Goal: Task Accomplishment & Management: Manage account settings

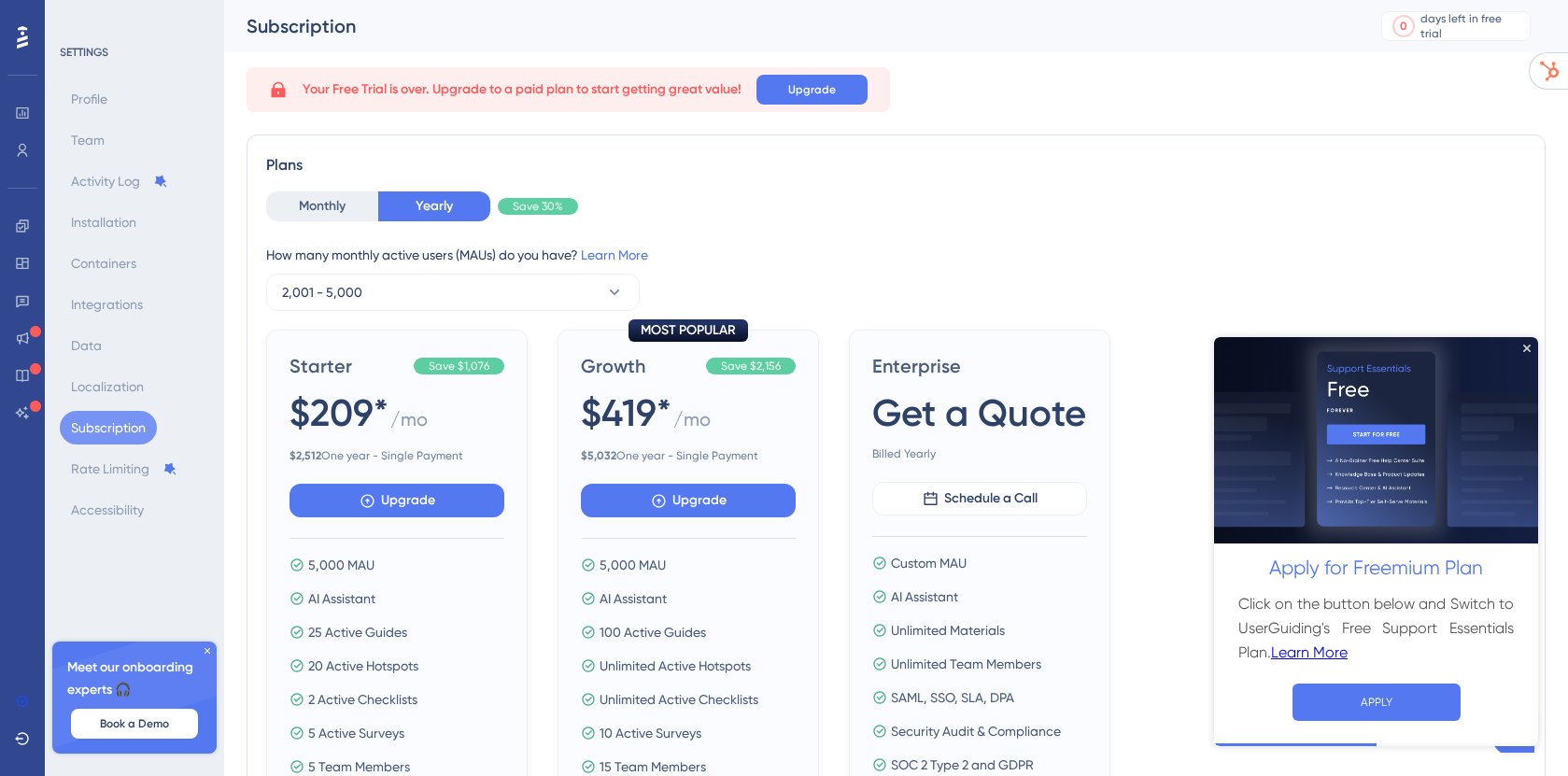
click at [1525, 354] on img at bounding box center [1376, 440] width 324 height 208
click at [1521, 350] on img at bounding box center [1376, 440] width 324 height 208
click at [1526, 345] on icon "Close Preview" at bounding box center [1527, 347] width 8 height 8
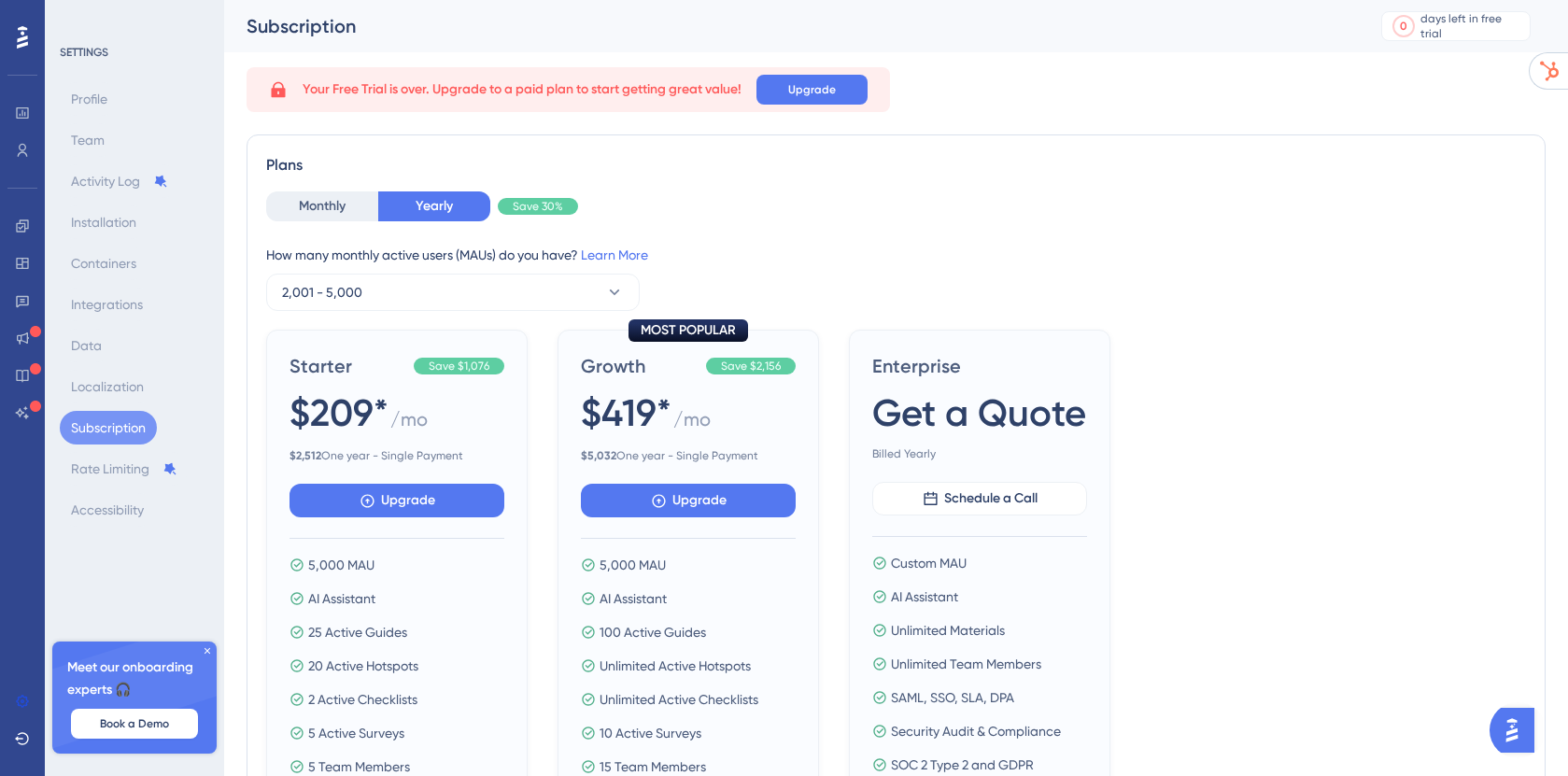
click at [1504, 732] on img "Open AI Assistant Launcher" at bounding box center [1512, 730] width 34 height 34
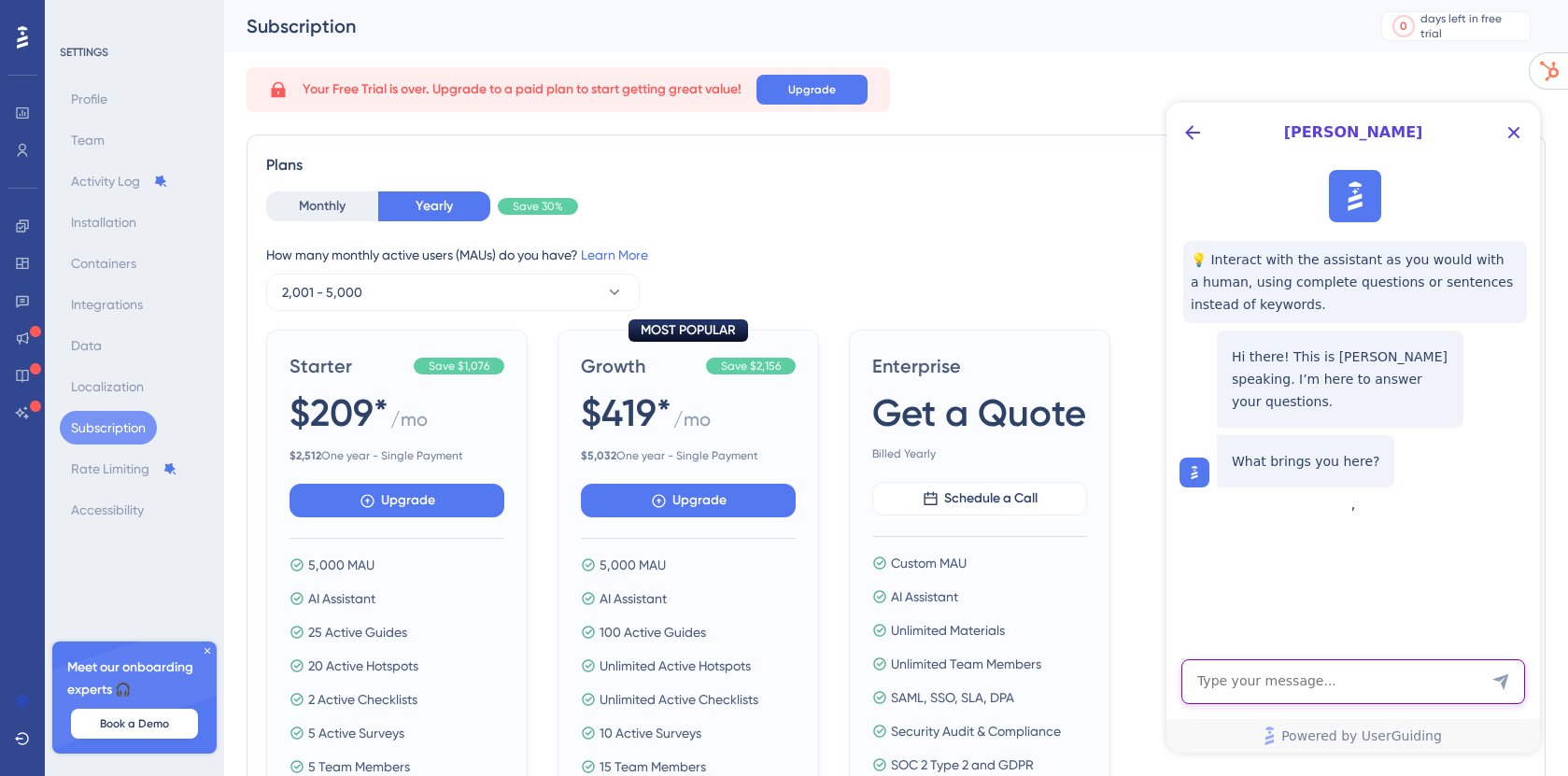
click at [1266, 676] on textarea "AI Assistant Text Input" at bounding box center [1353, 682] width 343 height 45
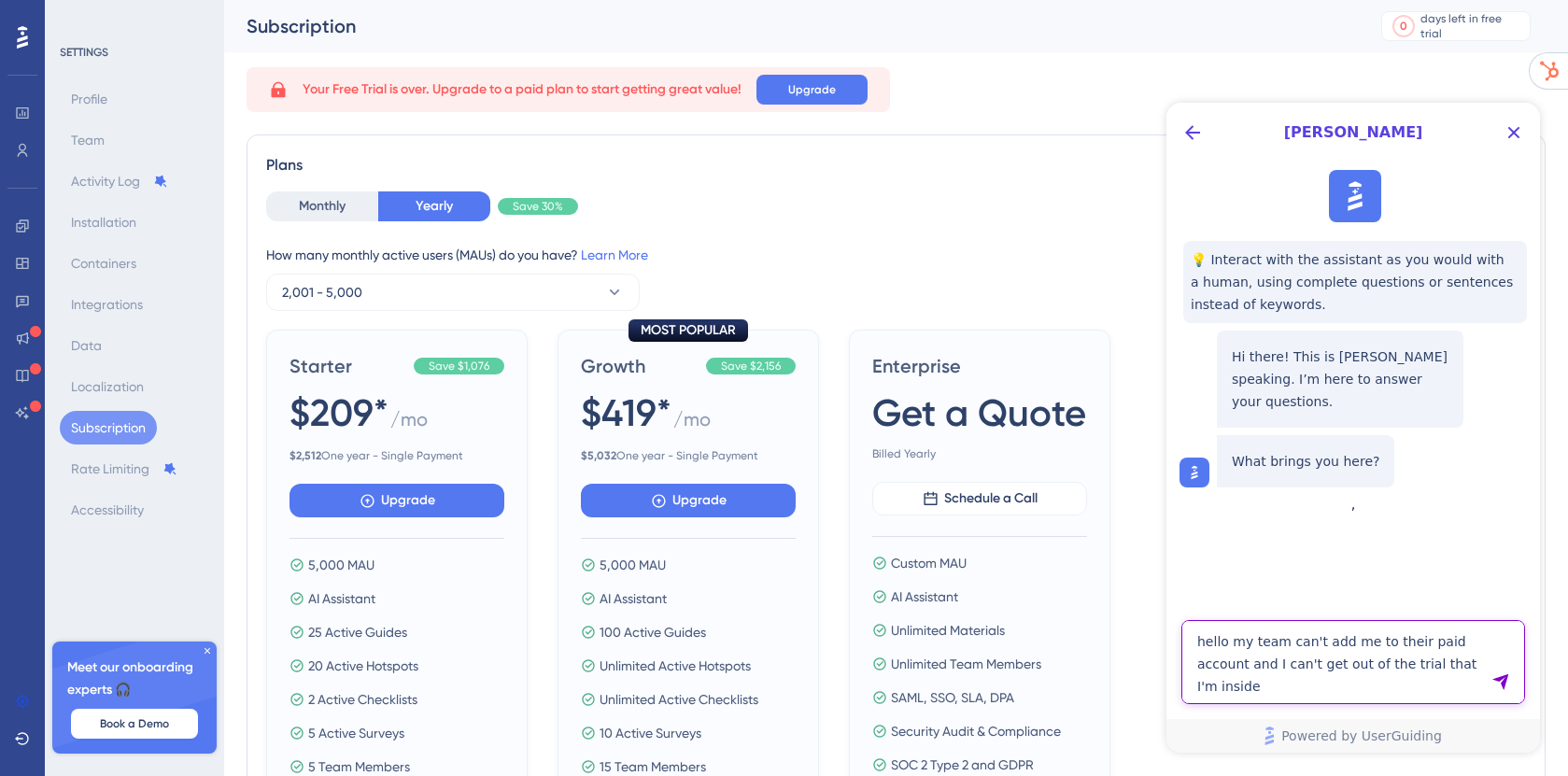
type textarea "hello my team can't add me to their paid account and I can't get out of the tri…"
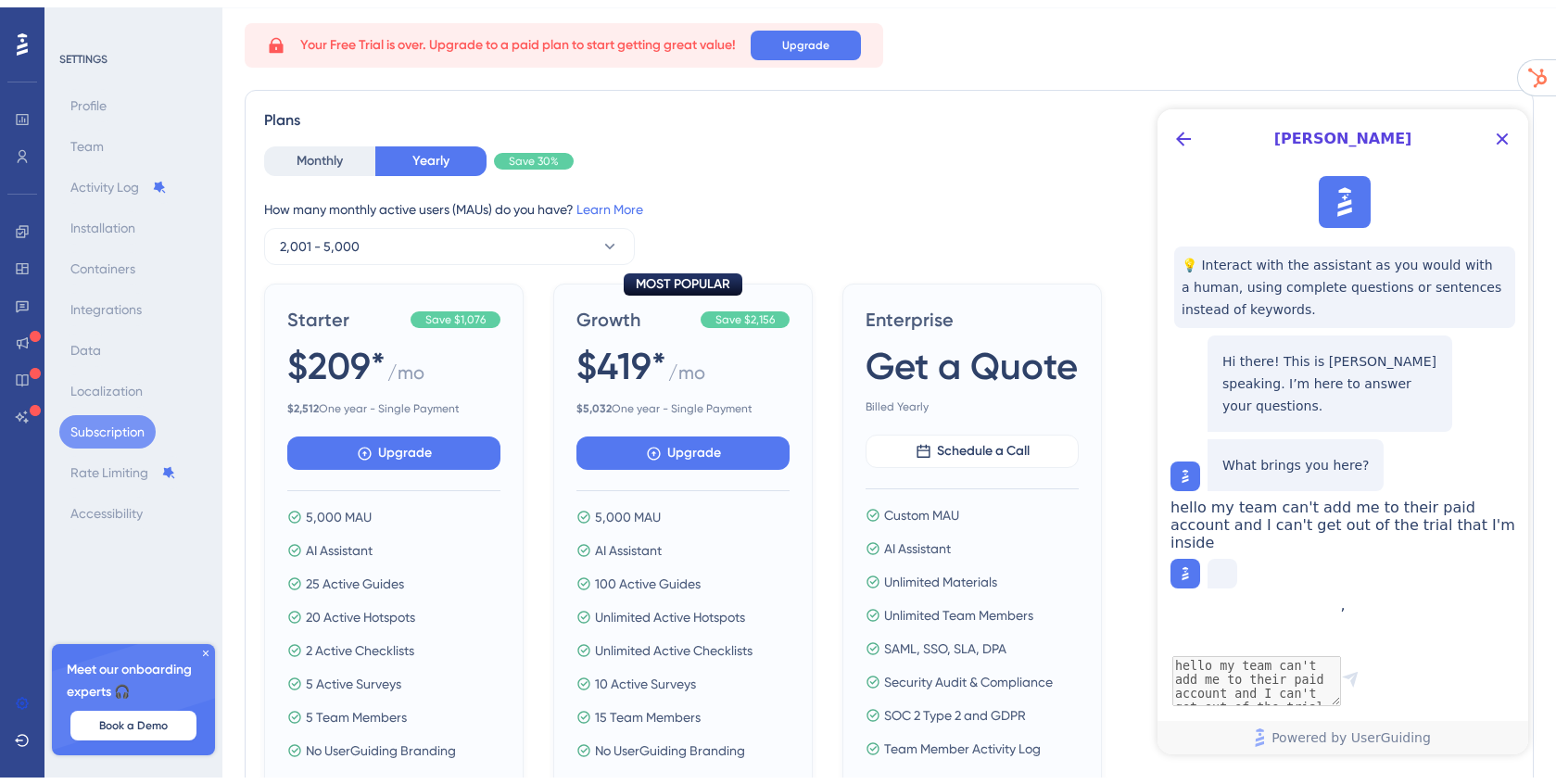
scroll to position [135, 0]
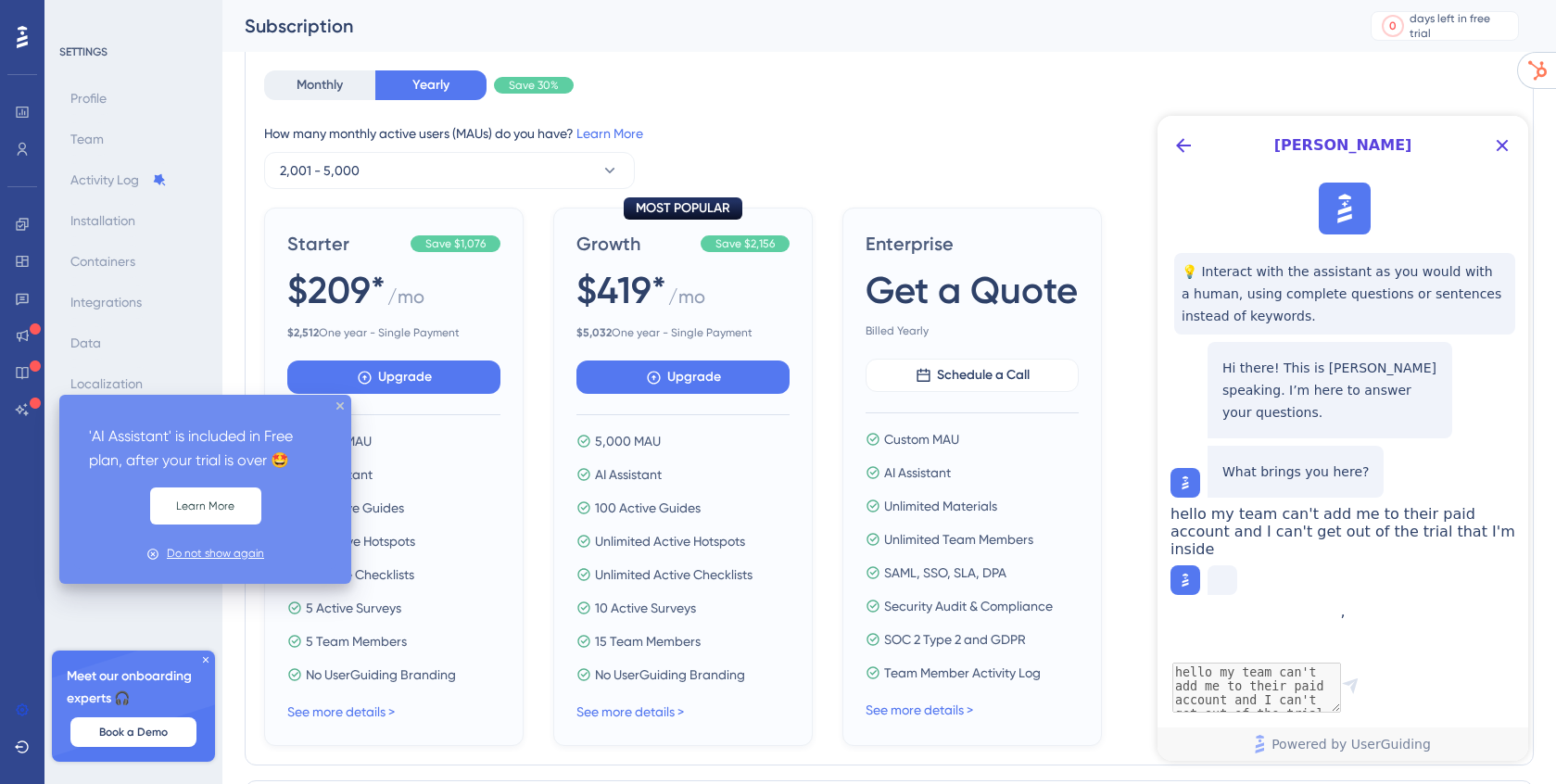
click at [201, 556] on div "Do not show again" at bounding box center [215, 553] width 97 height 17
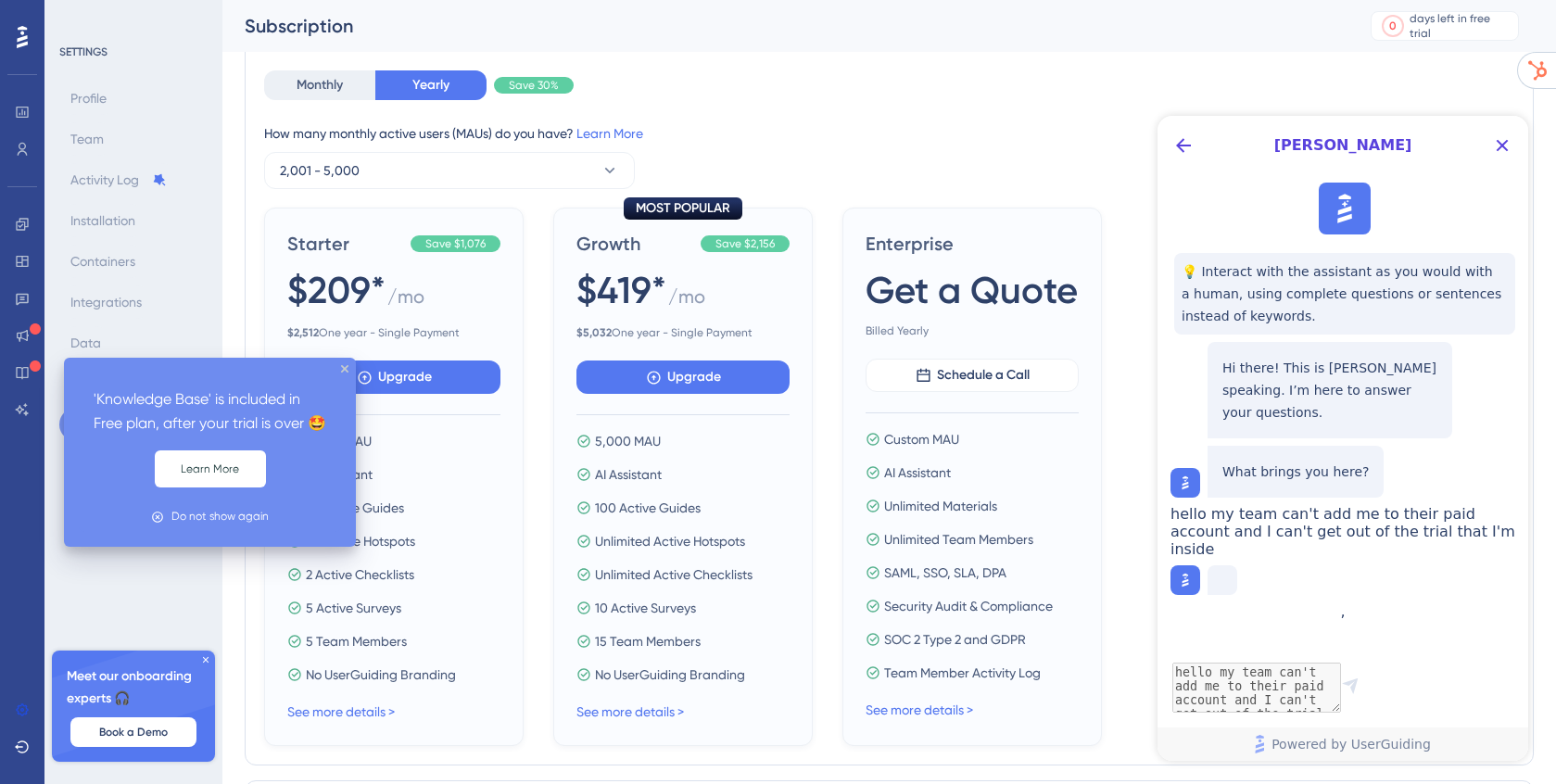
click at [30, 328] on icon at bounding box center [36, 329] width 12 height 12
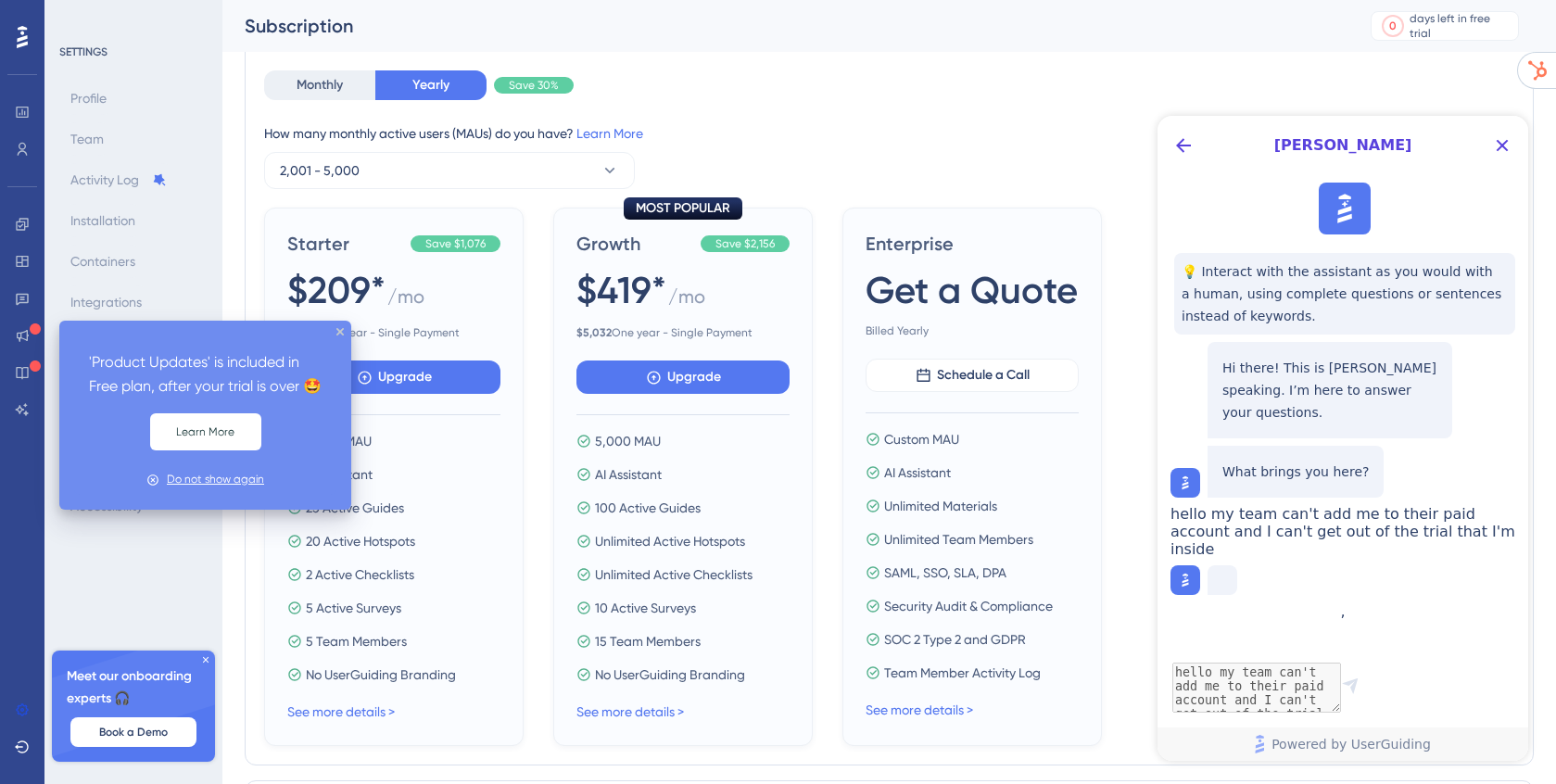
click at [215, 484] on div "Do not show again" at bounding box center [215, 479] width 97 height 17
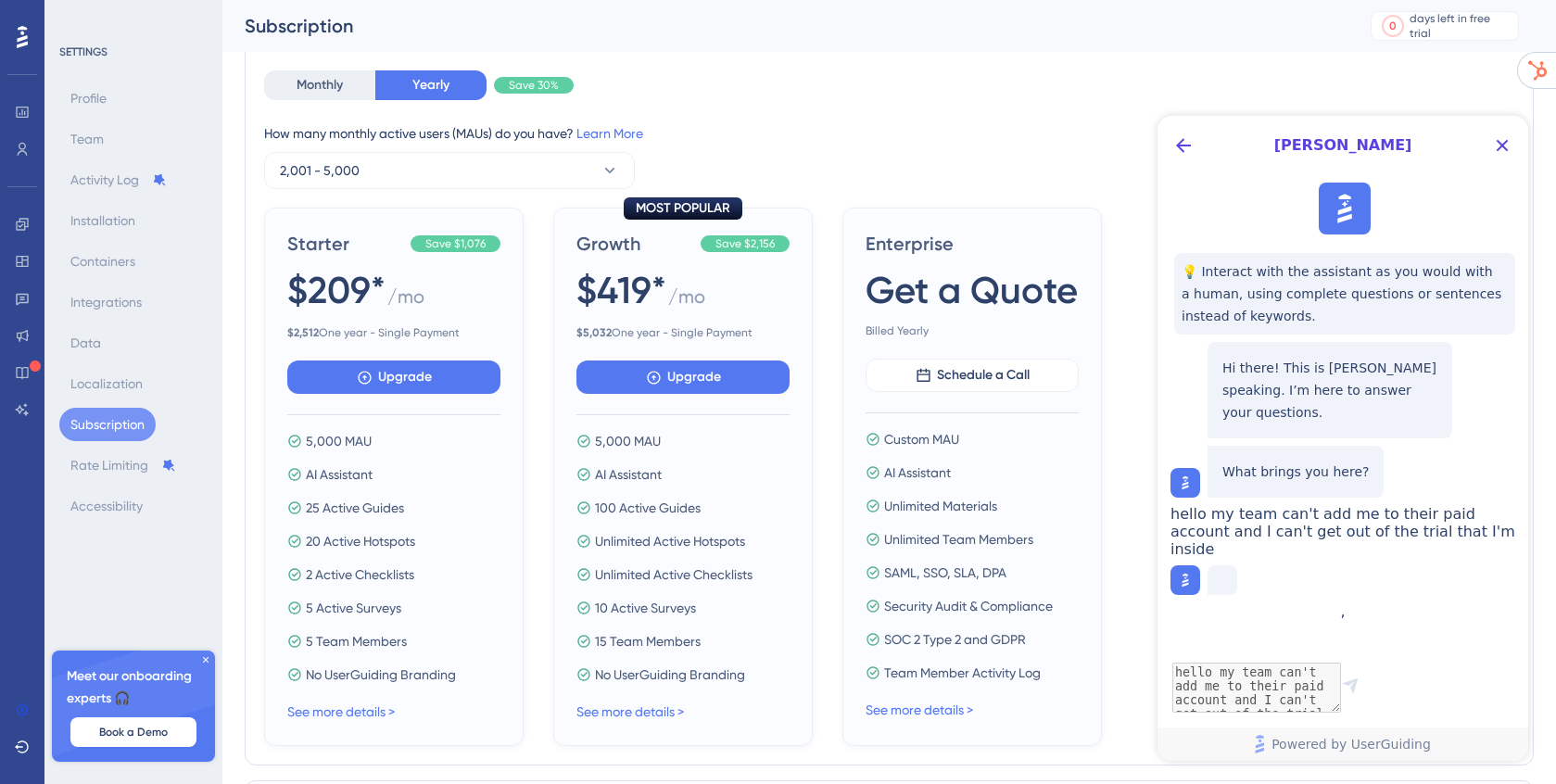
click at [206, 662] on icon at bounding box center [206, 660] width 12 height 12
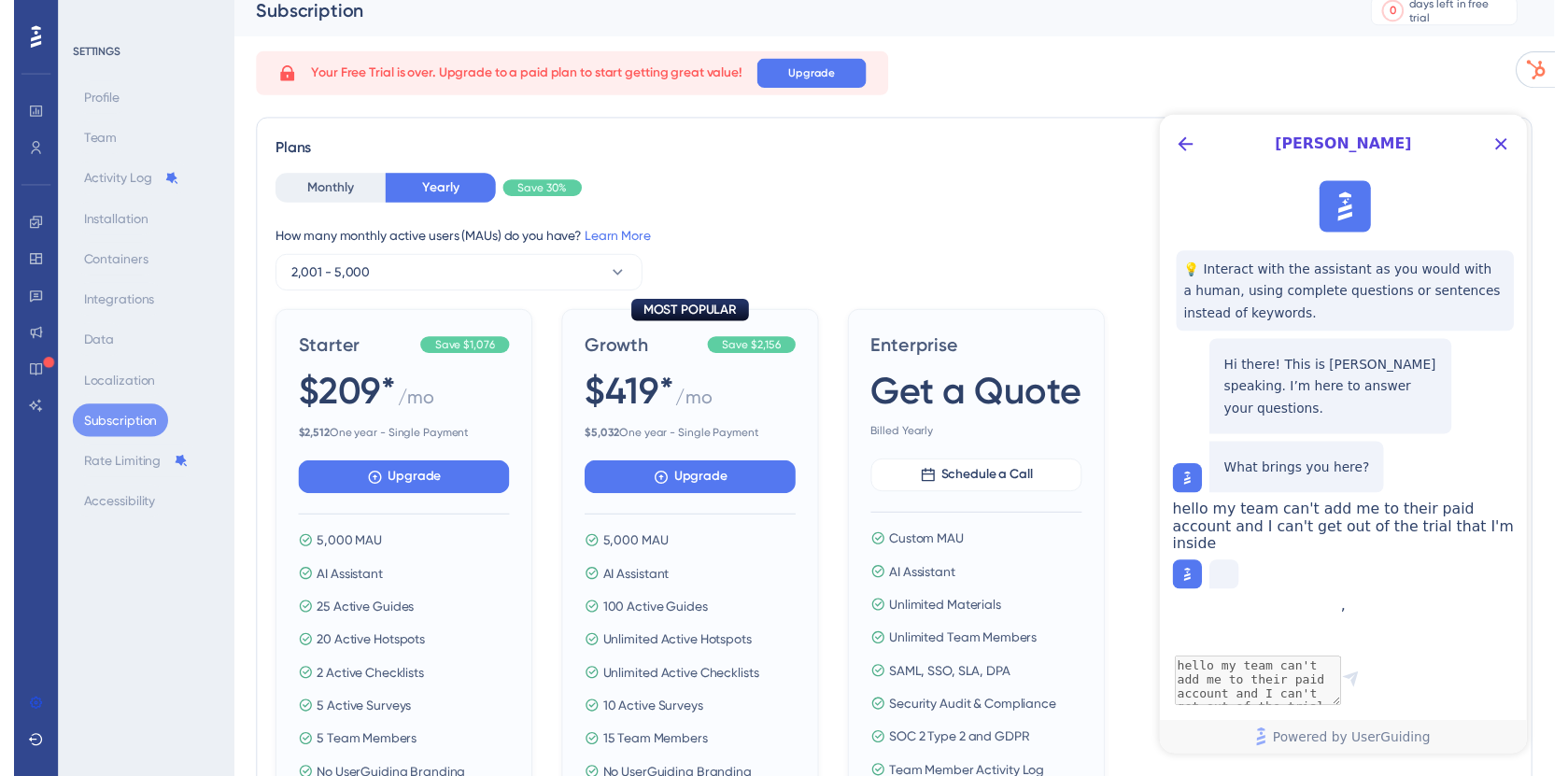
scroll to position [0, 0]
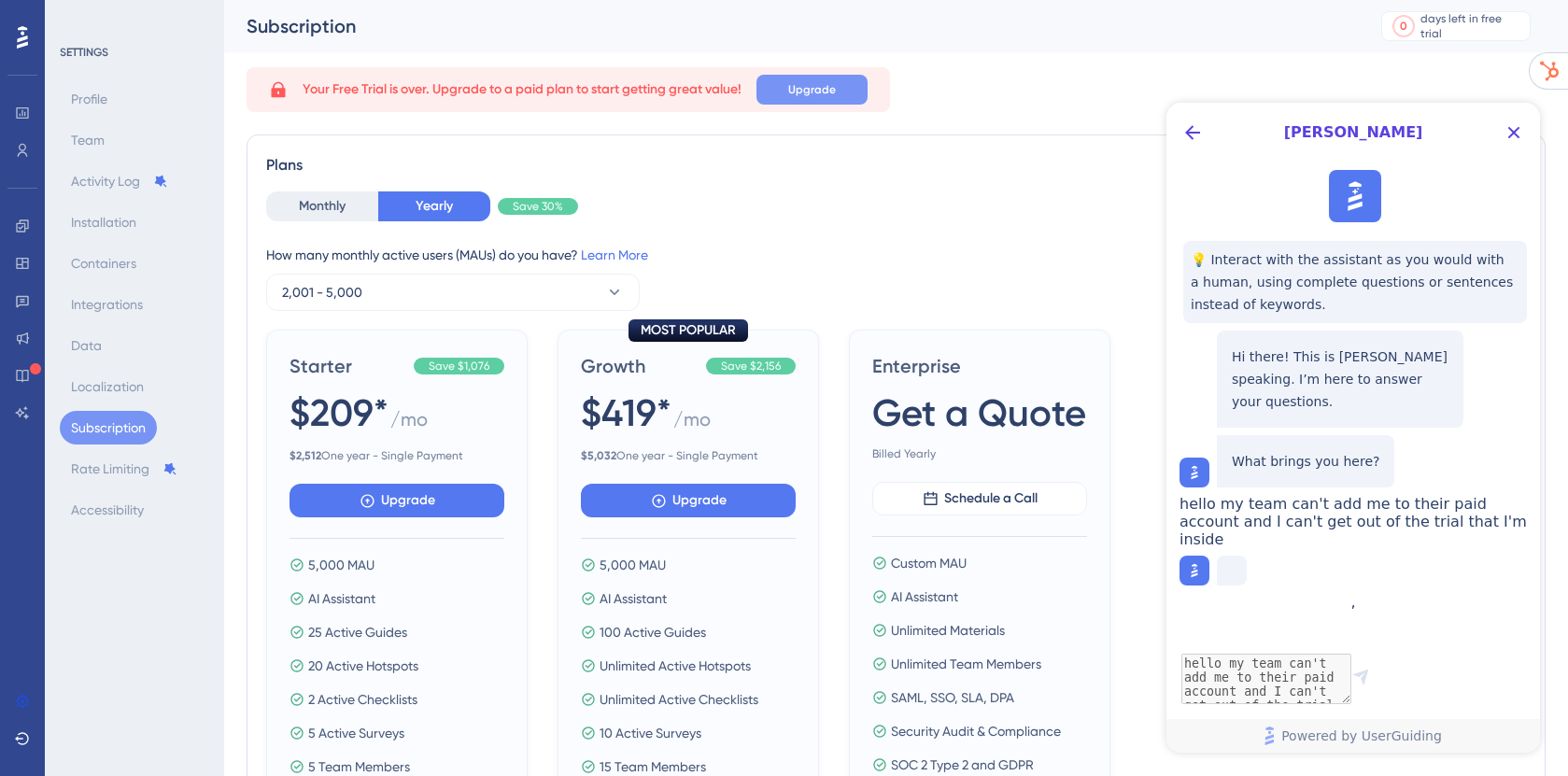
click at [810, 95] on span "Upgrade" at bounding box center [812, 89] width 48 height 15
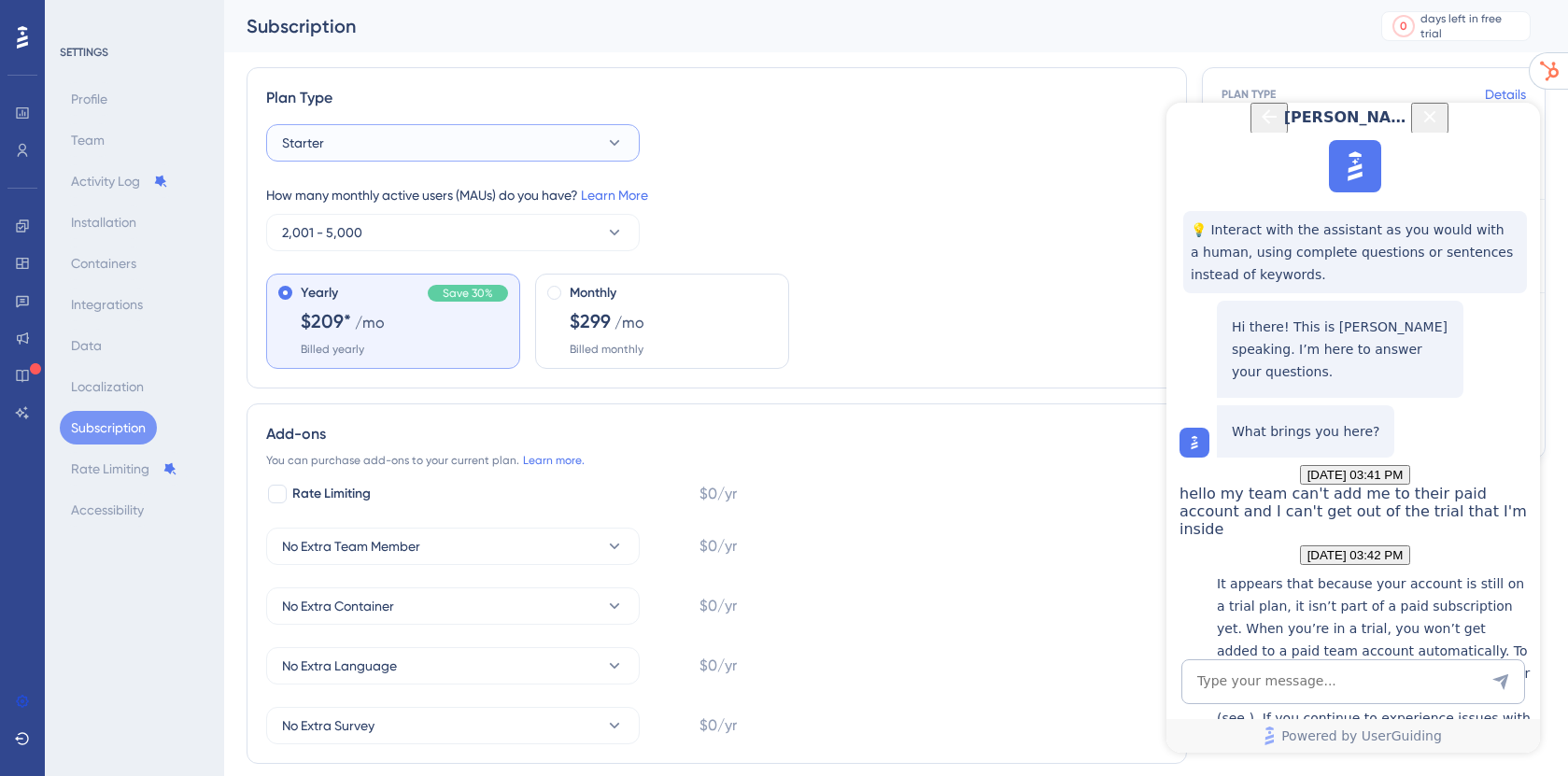
click at [426, 134] on button "Starter" at bounding box center [452, 143] width 373 height 38
click at [852, 159] on div "Starter Starter Starter Growth Growth How many monthly active users ([PERSON_NA…" at bounding box center [716, 246] width 901 height 244
drag, startPoint x: 1232, startPoint y: 289, endPoint x: 1464, endPoint y: 520, distance: 327.4
click at [1464, 572] on p "It appears that because your account is still on a trial plan, it isn’t part of…" at bounding box center [1374, 684] width 314 height 224
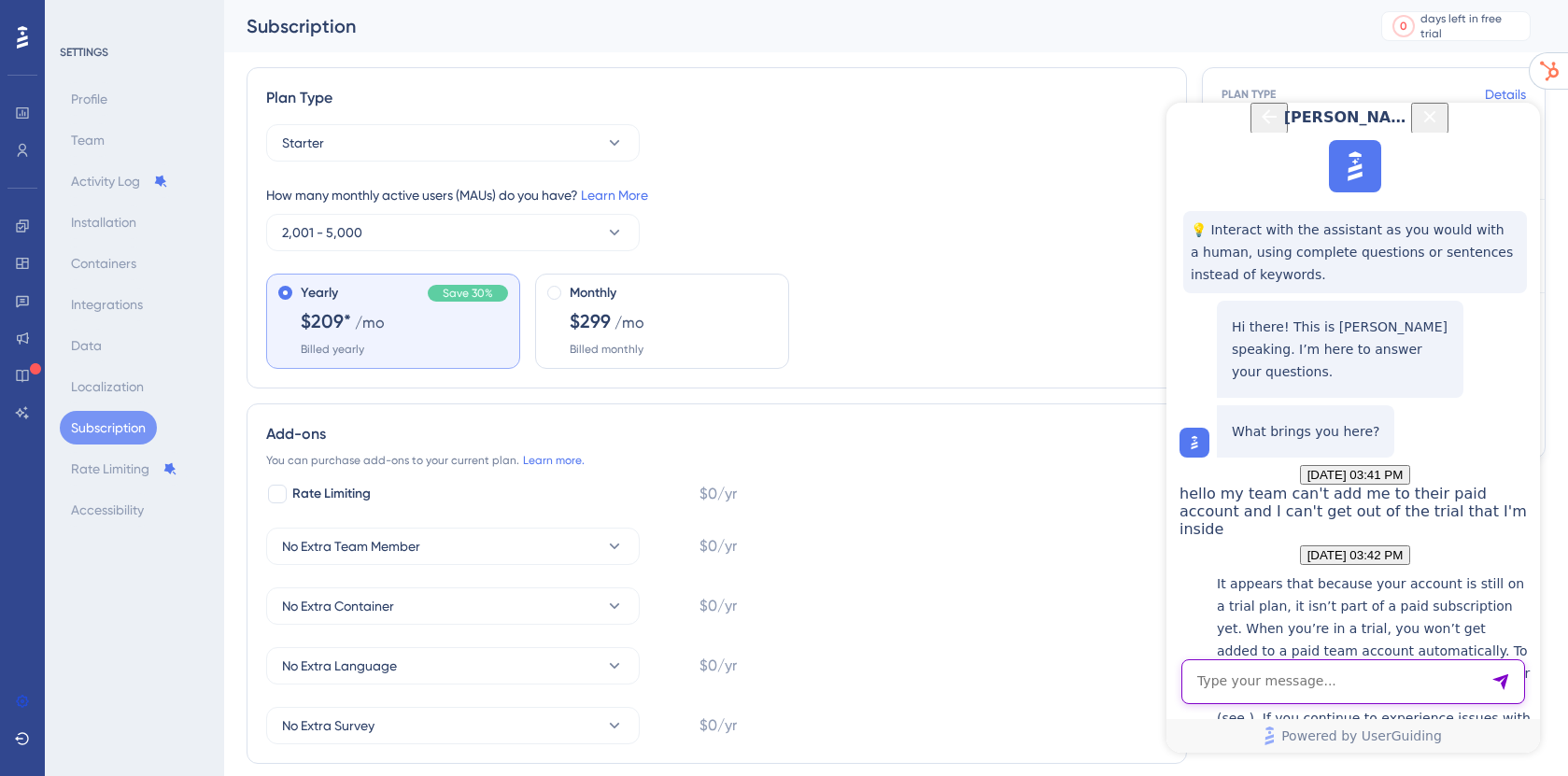
click at [1293, 684] on textarea "AI Assistant Text Input" at bounding box center [1353, 682] width 343 height 45
type textarea "i do not want to purchase and instead would like to be a member of my teams pai…"
click at [1295, 678] on textarea "AI Assistant Text Input" at bounding box center [1353, 682] width 343 height 45
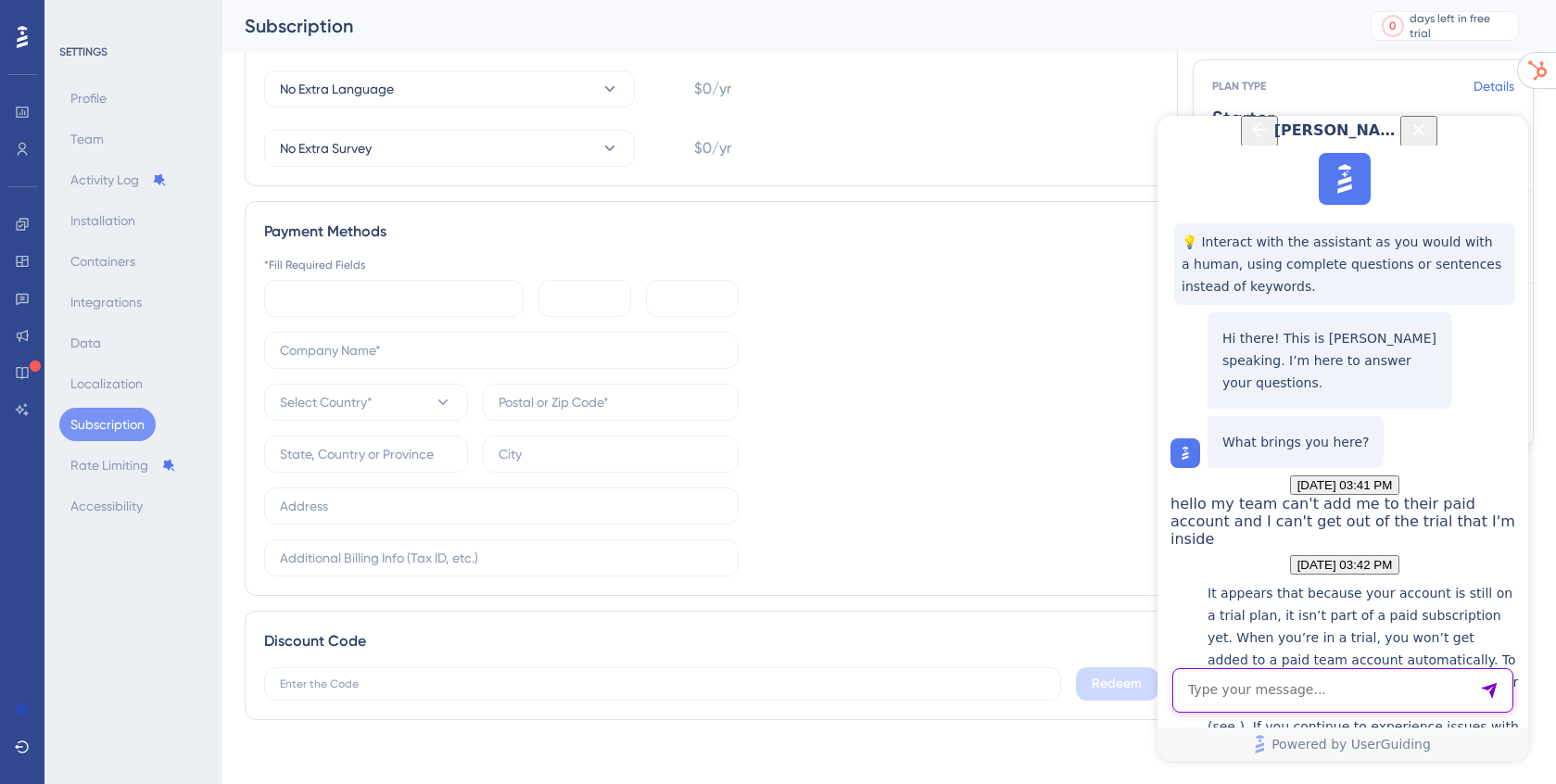
scroll to position [596, 0]
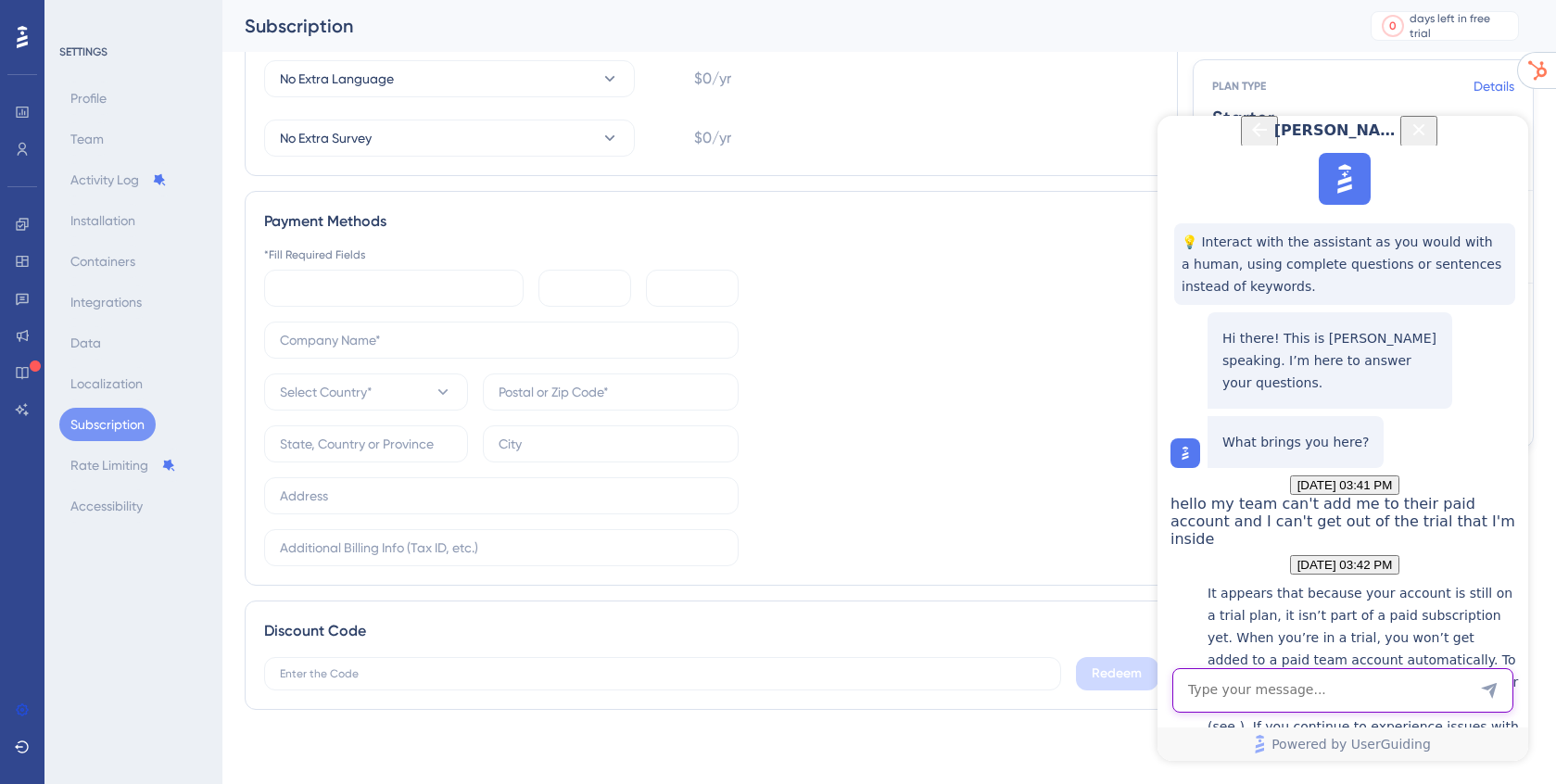
click at [1269, 672] on textarea "AI Assistant Text Input" at bounding box center [1342, 690] width 341 height 44
type textarea "how do I submit a free trial account deletion request"
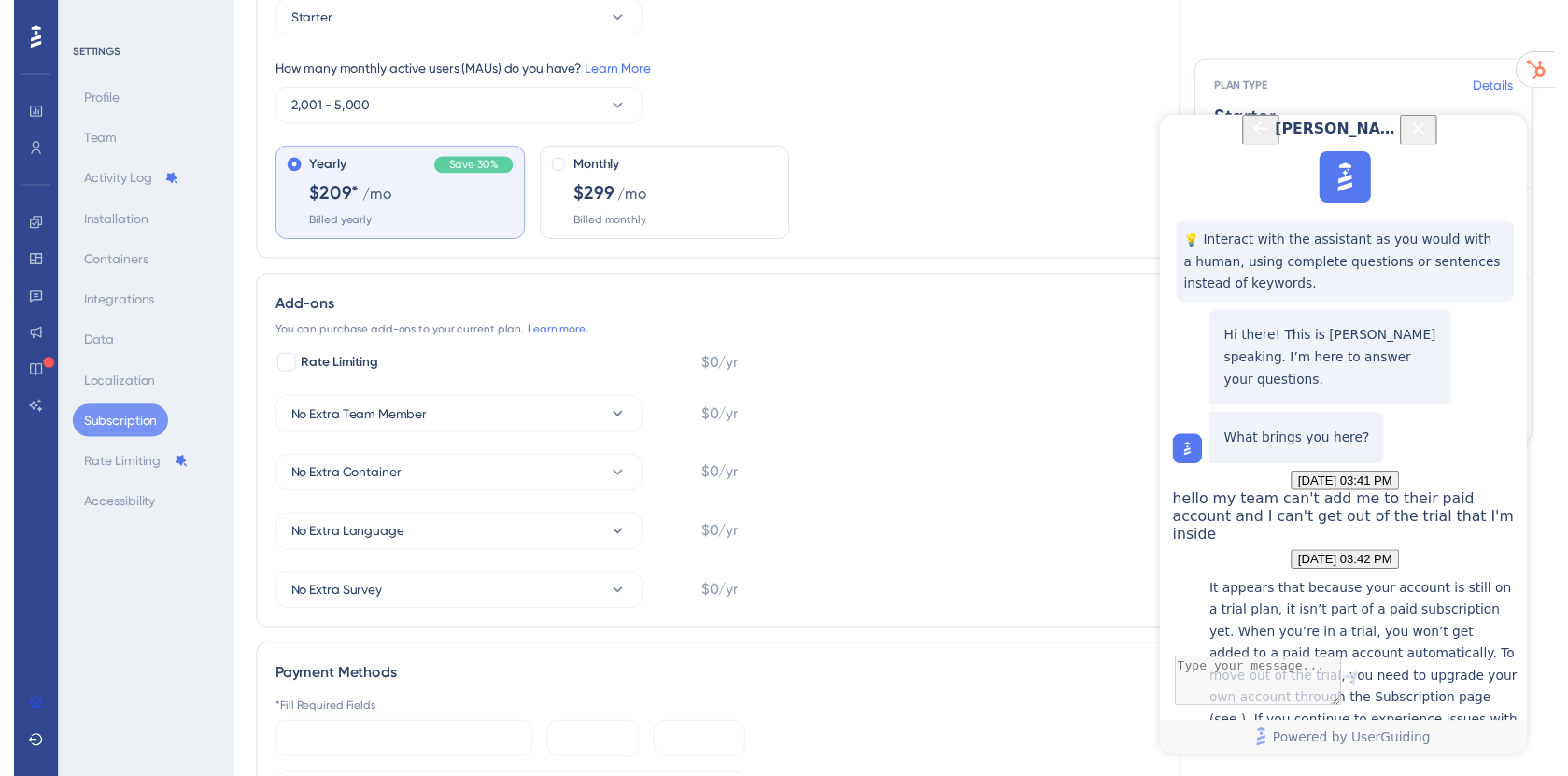
scroll to position [0, 0]
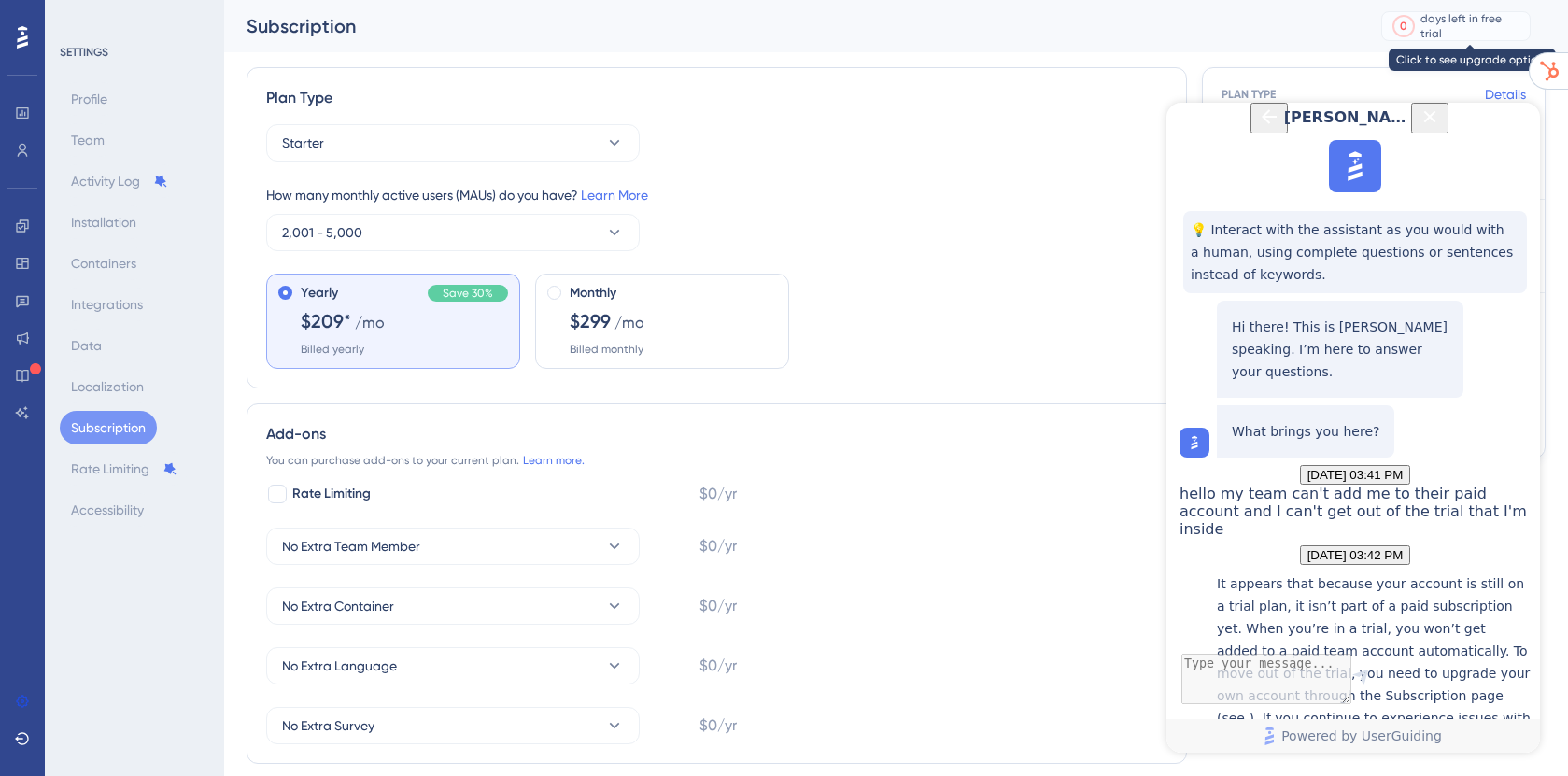
click at [1432, 36] on div "0 days left in free trial" at bounding box center [1456, 26] width 149 height 30
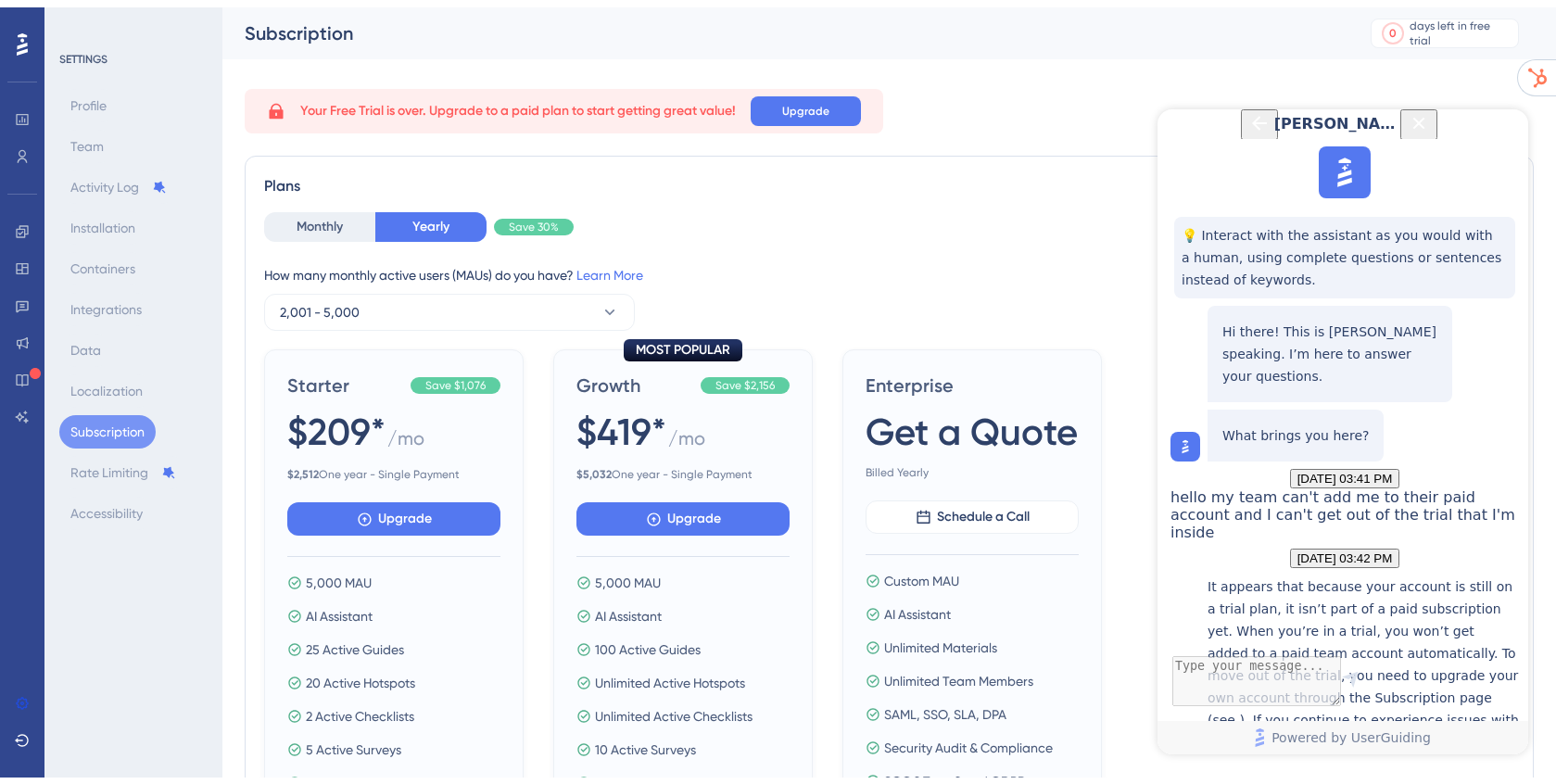
scroll to position [709, 0]
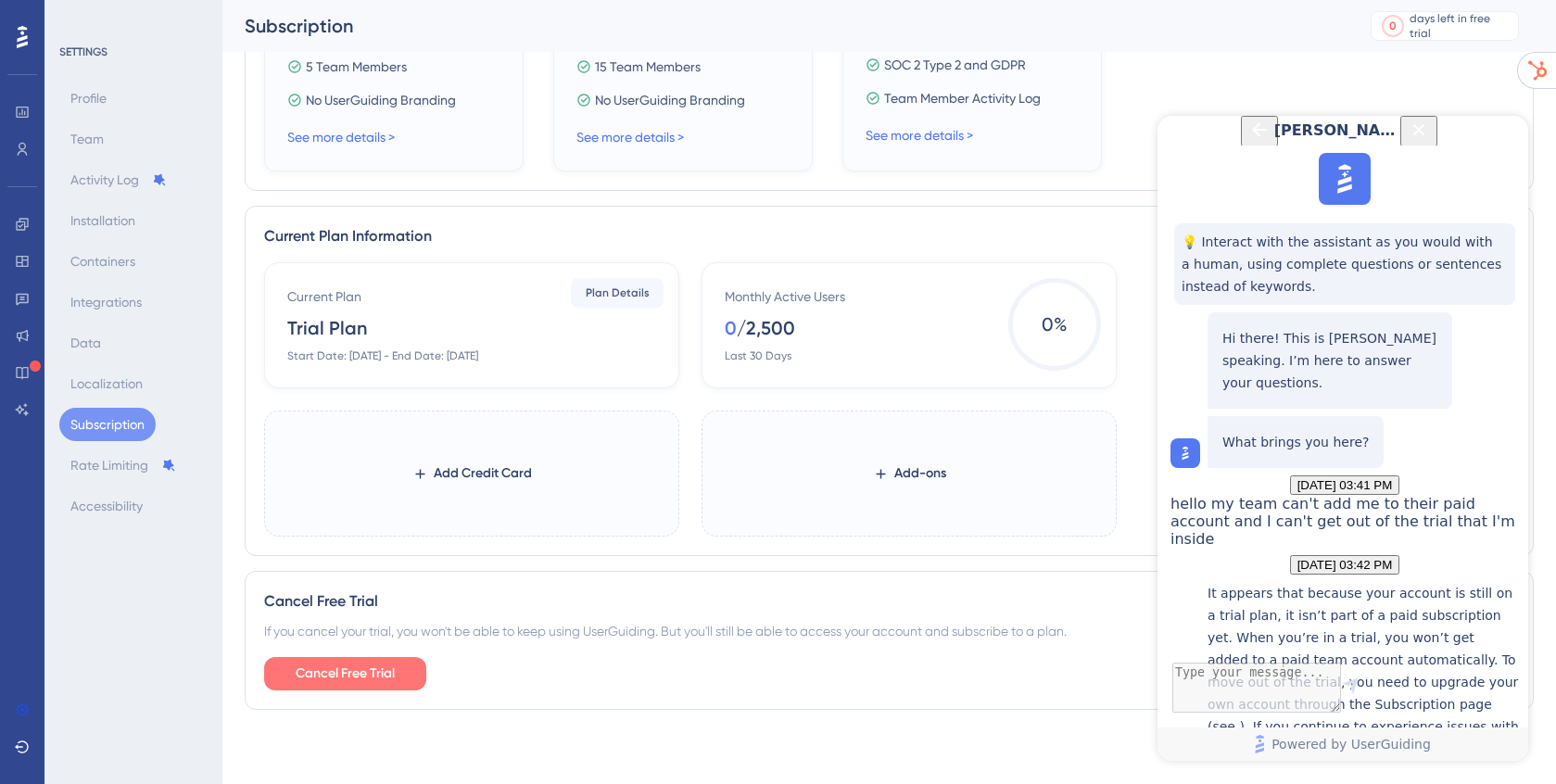
click at [333, 669] on span "Cancel Free Trial" at bounding box center [344, 673] width 99 height 22
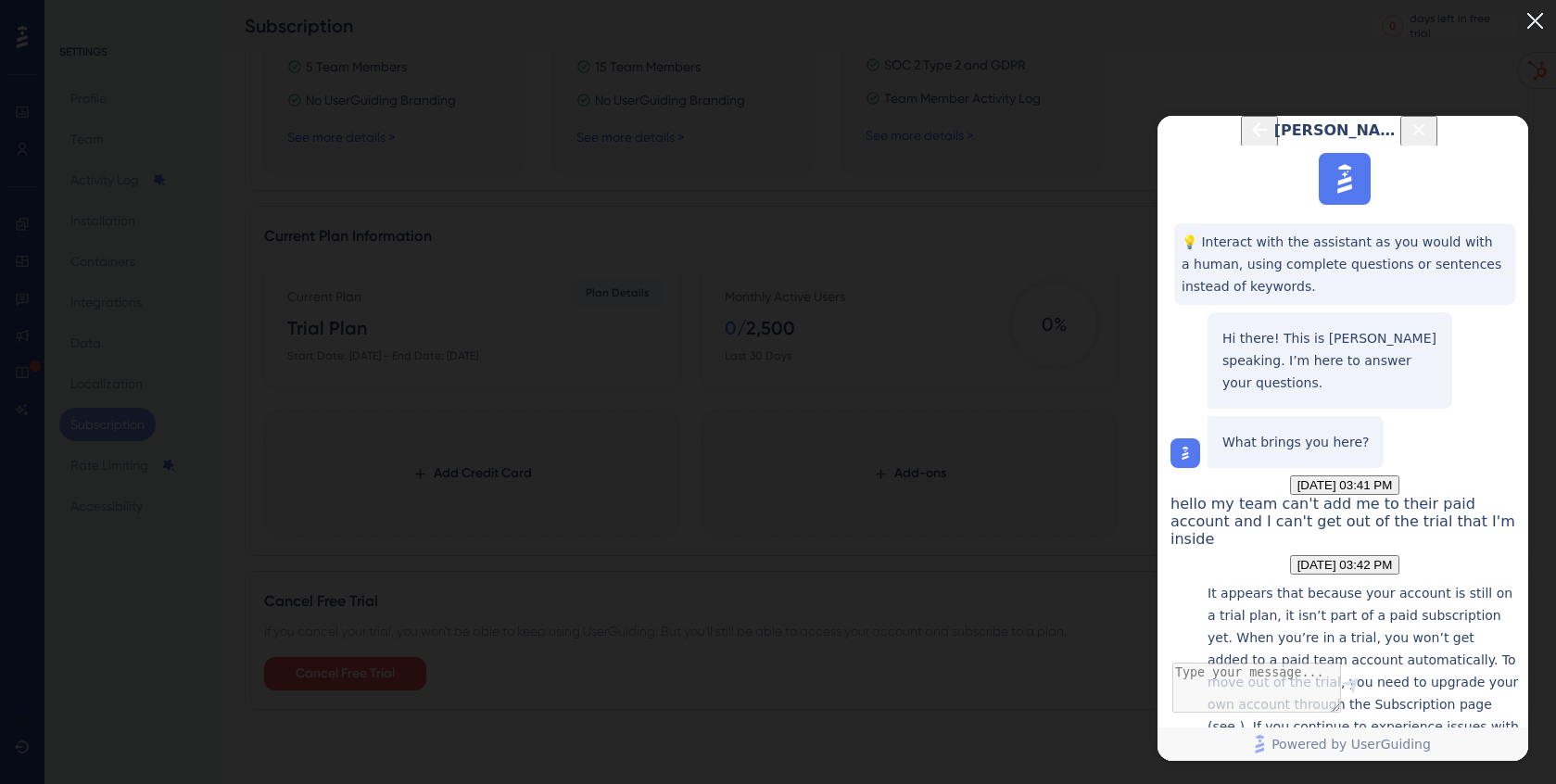
click at [1547, 22] on img at bounding box center [1535, 21] width 31 height 31
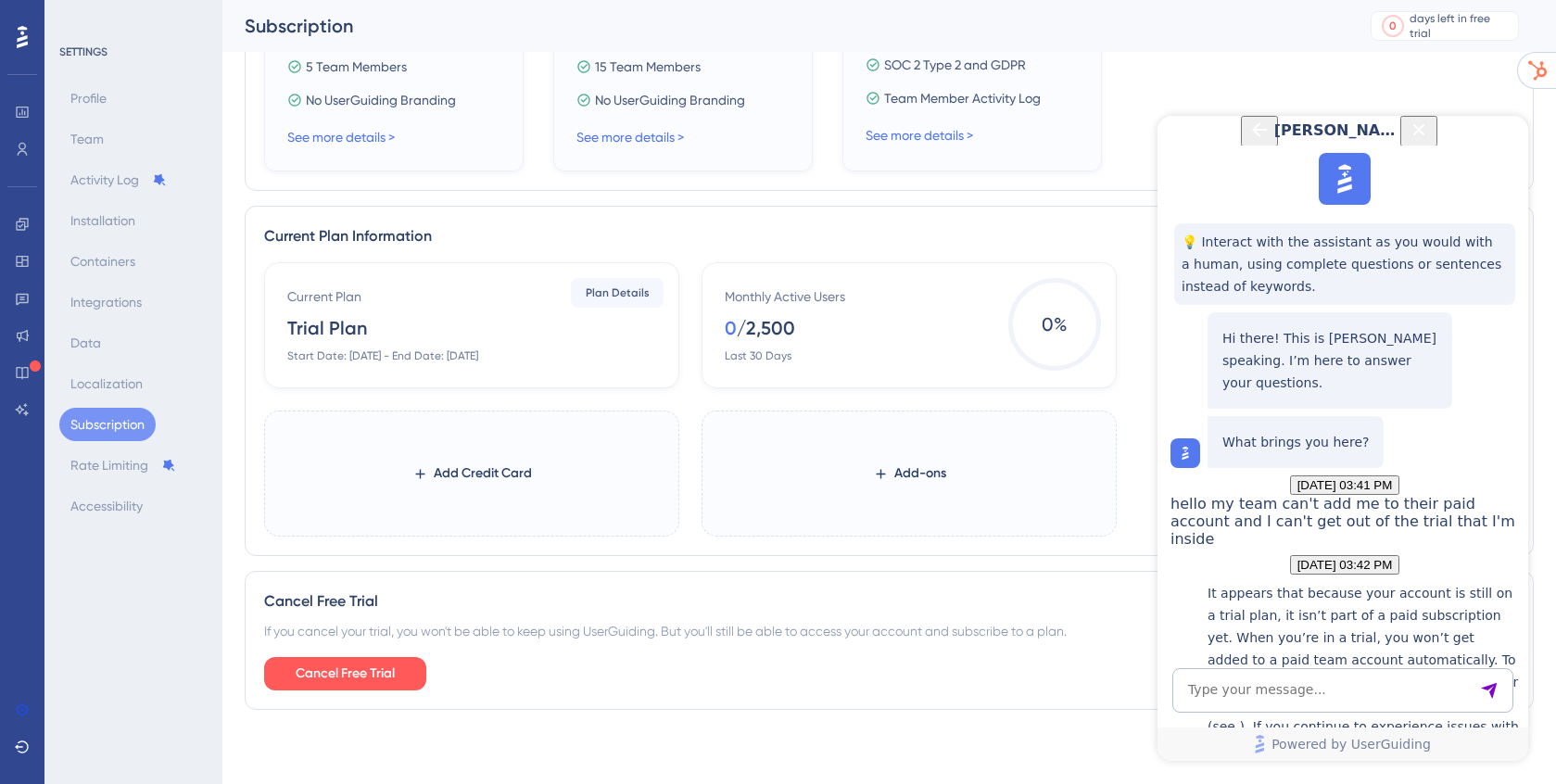
scroll to position [1106, 0]
click at [1269, 686] on textarea "AI Assistant Text Input" at bounding box center [1342, 690] width 341 height 44
type textarea "who am I sharing the email address with?"
click at [1263, 689] on textarea "AI Assistant Text Input" at bounding box center [1342, 690] width 341 height 44
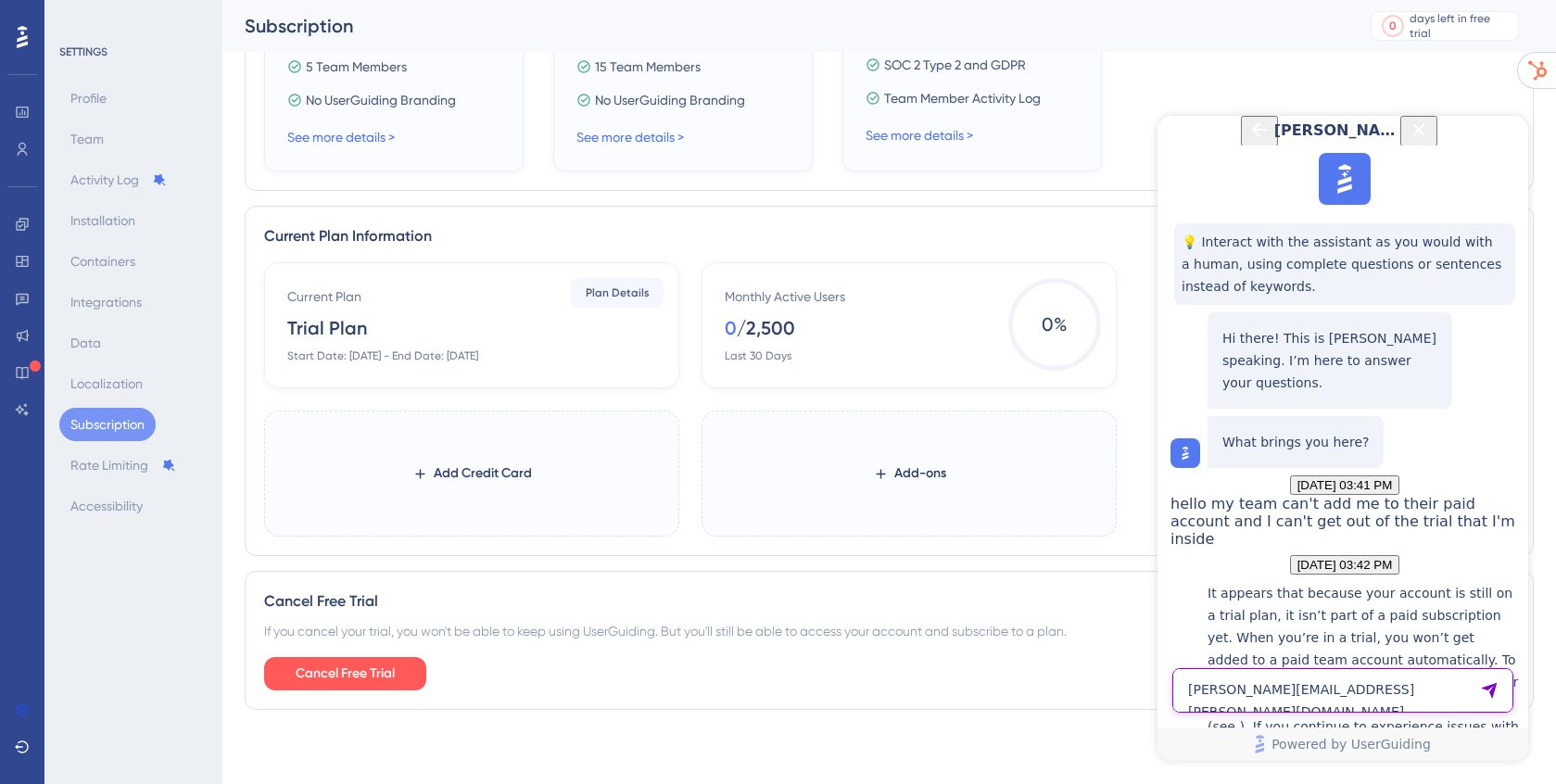
type textarea "[PERSON_NAME][EMAIL_ADDRESS][PERSON_NAME][DOMAIN_NAME]"
click at [1225, 697] on textarea "AI Assistant Text Input" at bounding box center [1342, 690] width 341 height 44
type textarea "thank you! I'm no sure if this is an AI chat bot or a real person, but at the e…"
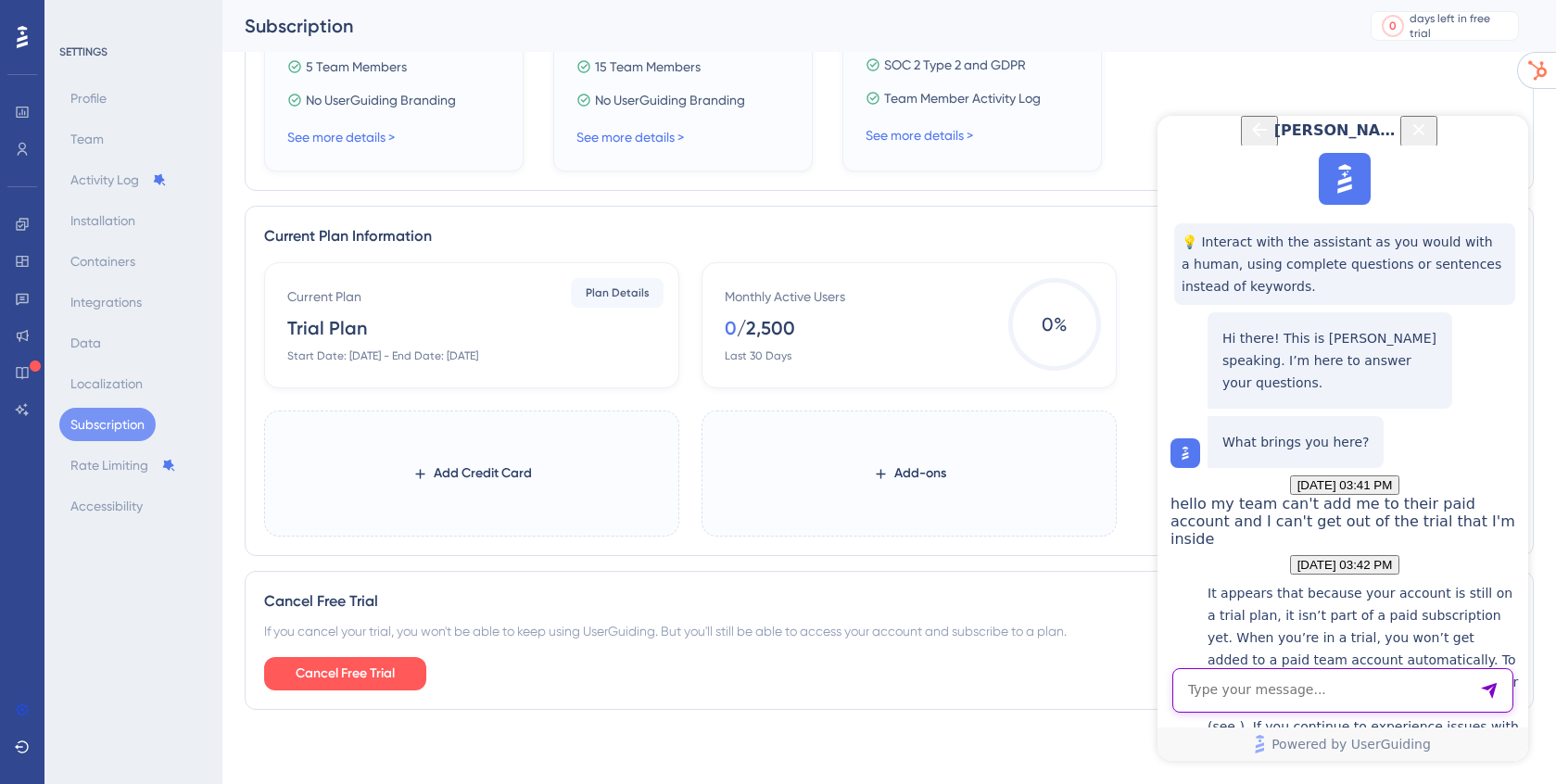
click at [1227, 687] on textarea "AI Assistant Text Input" at bounding box center [1342, 690] width 341 height 44
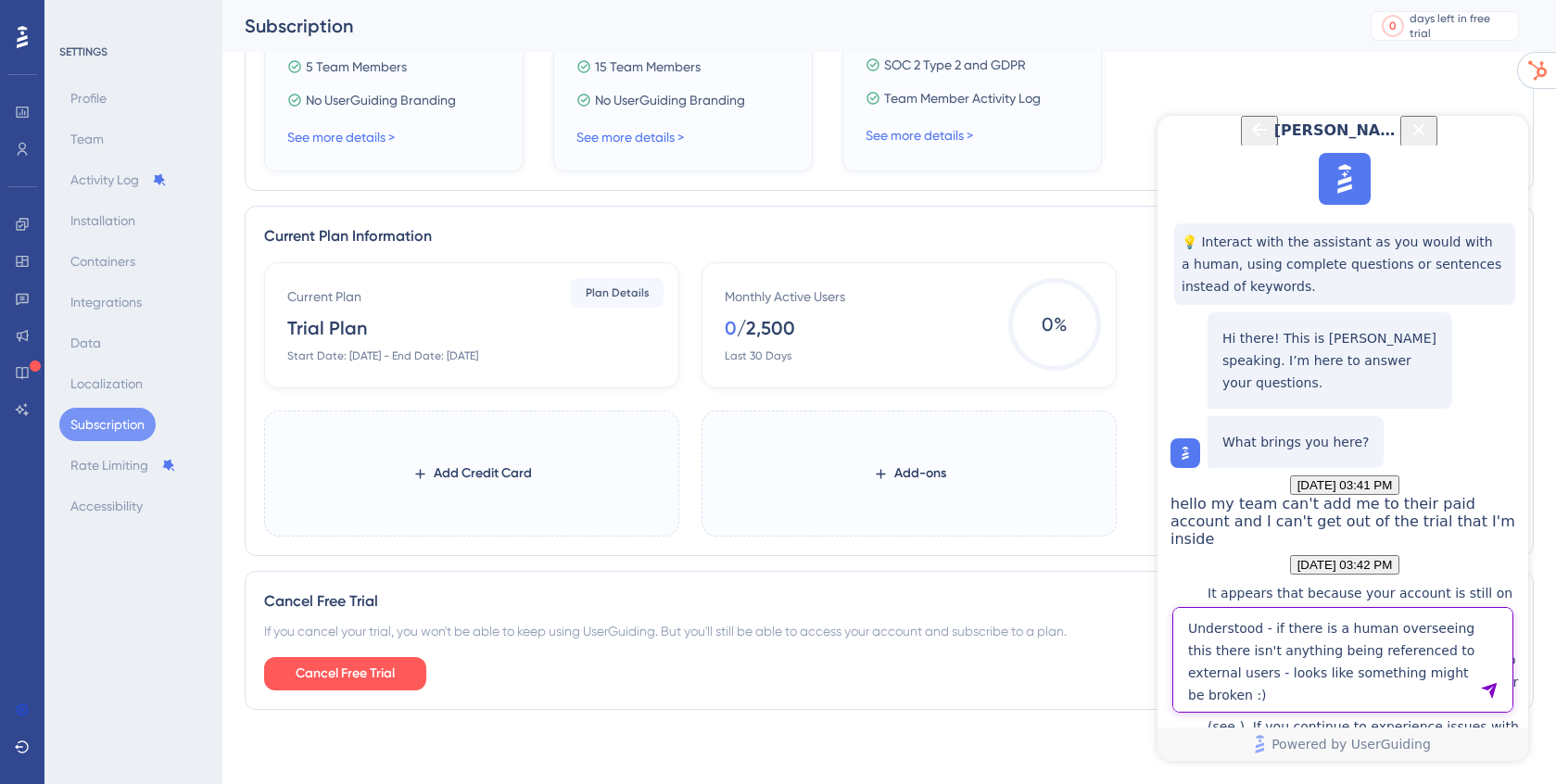
type textarea "Understood - if there is a human overseeing this there isn't anything being ref…"
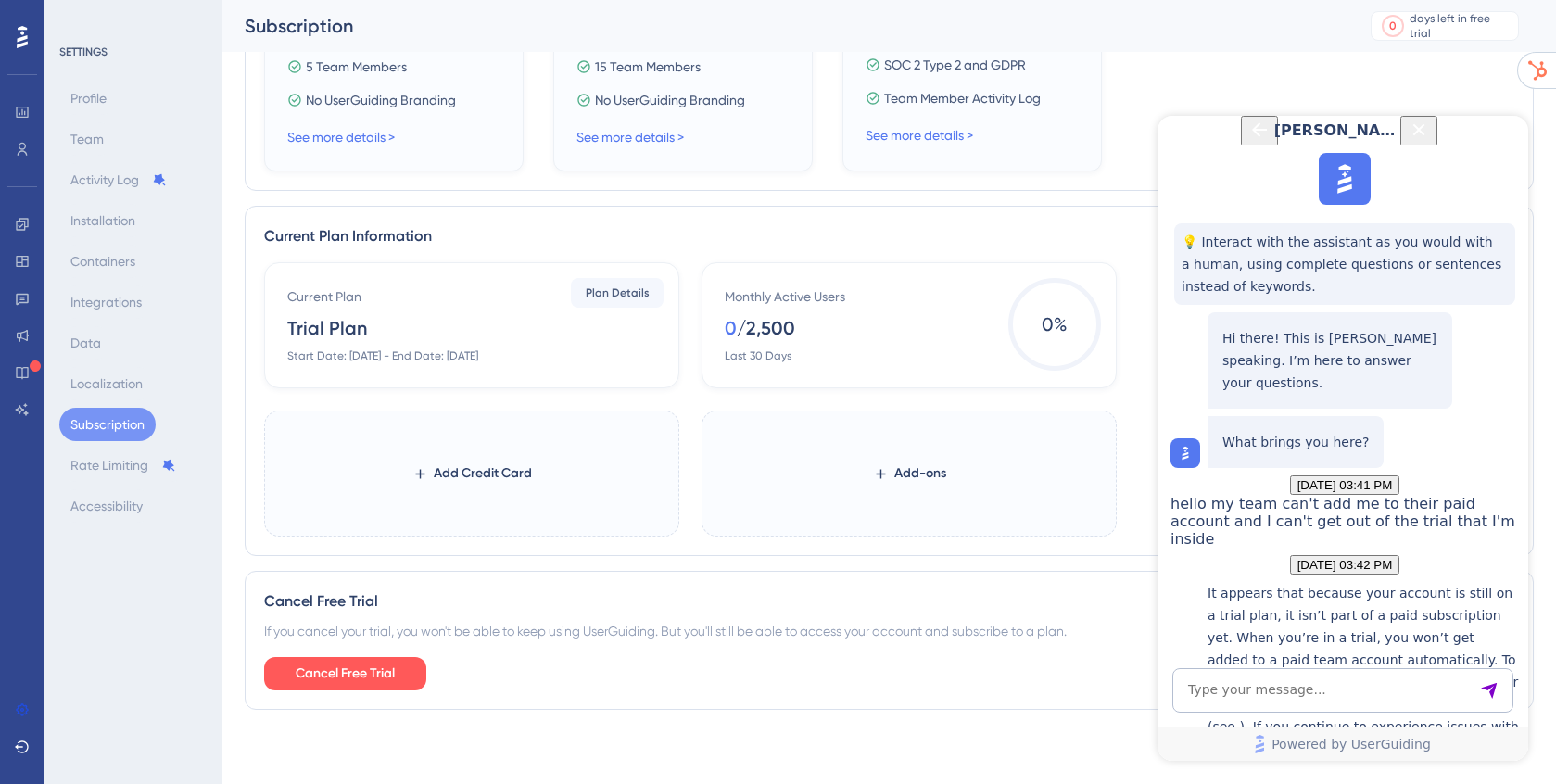
scroll to position [2425, 0]
click at [1263, 687] on textarea "AI Assistant Text Input" at bounding box center [1342, 690] width 341 height 44
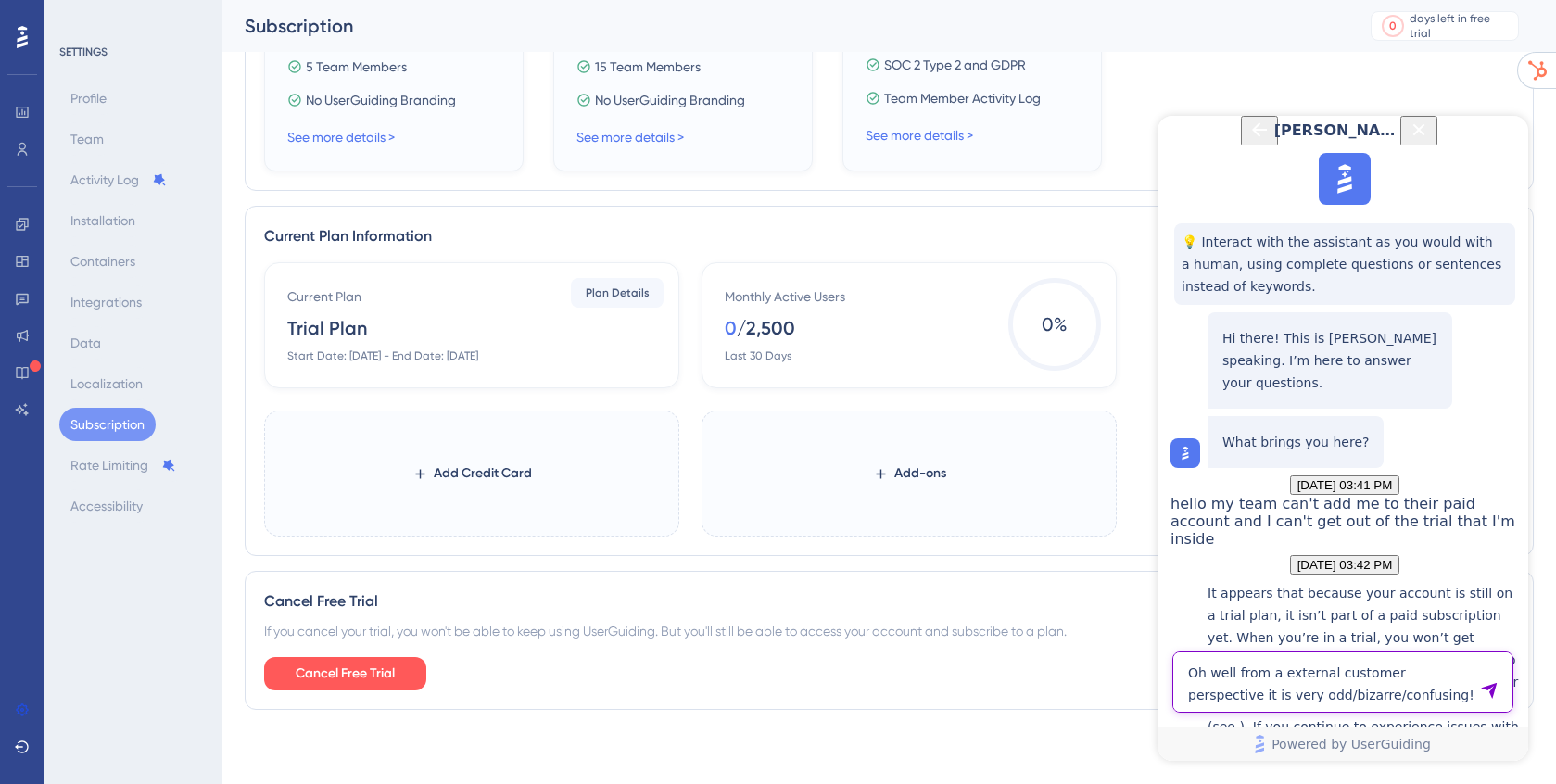
type textarea "Oh well from a external customer perspective it is very odd/bizarre/confusing!"
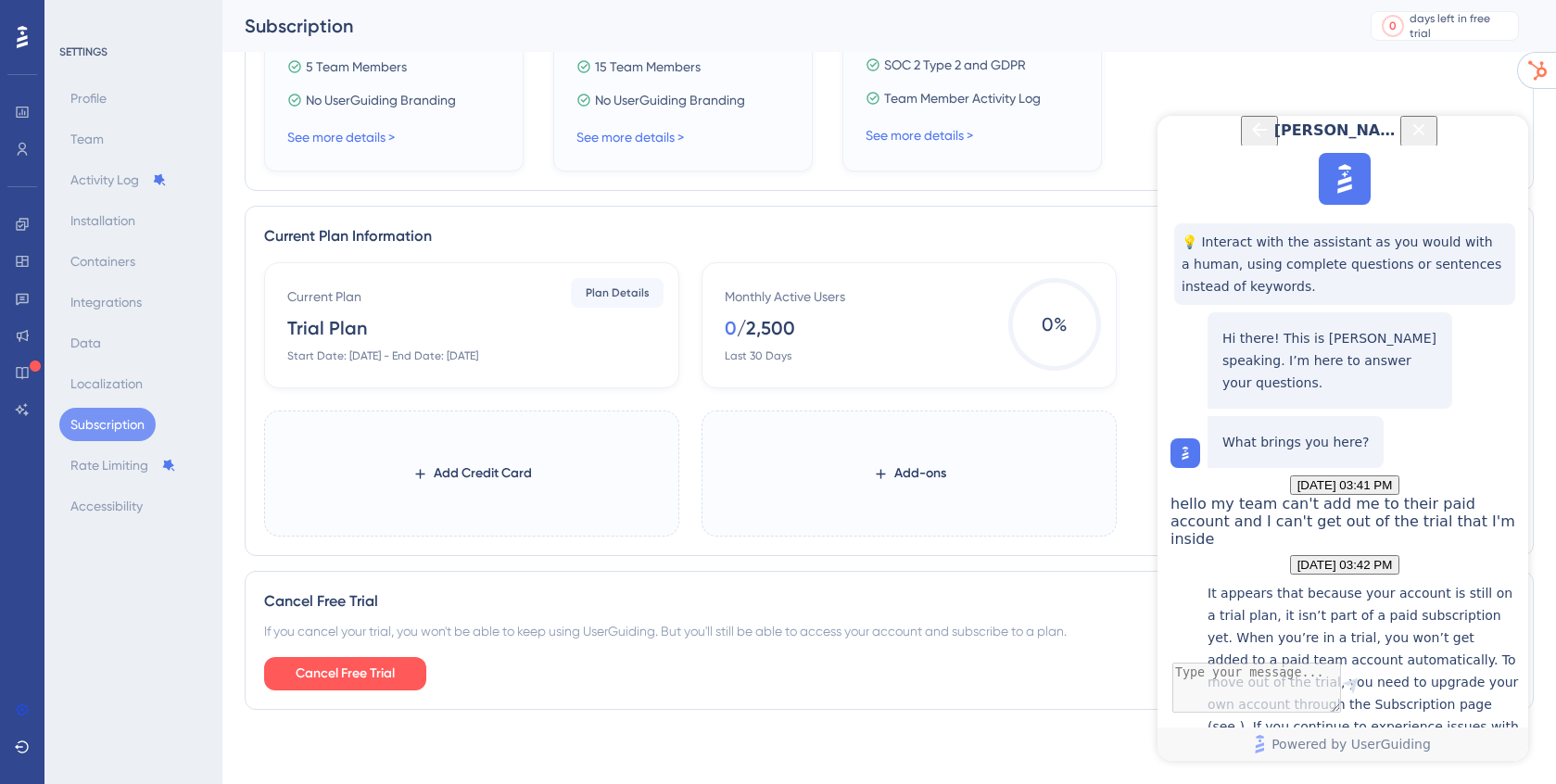
scroll to position [2592, 0]
click at [1216, 700] on textarea "AI Assistant Text Input" at bounding box center [1342, 690] width 341 height 44
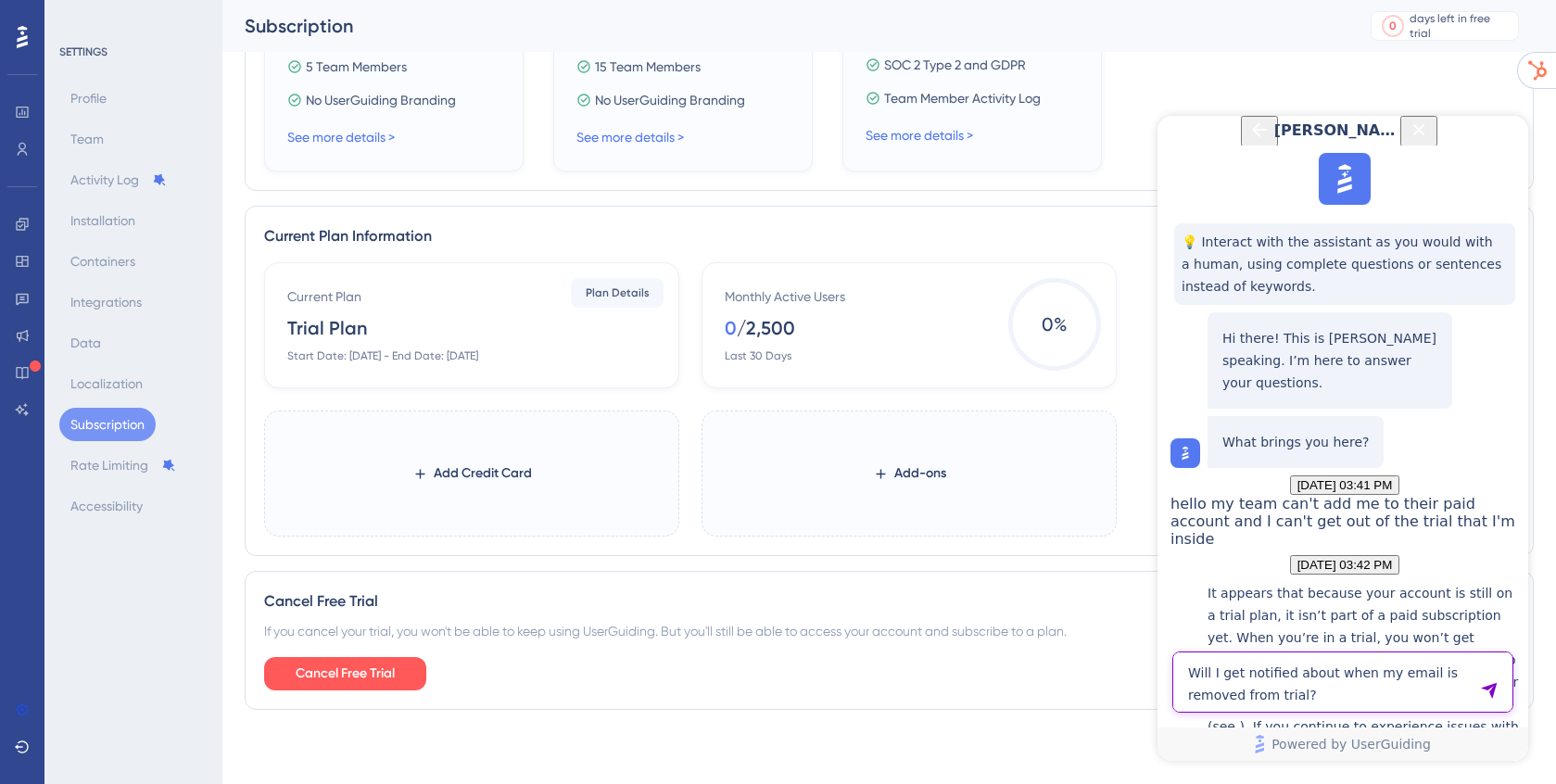
type textarea "Will I get notified about when my email is removed from trial?"
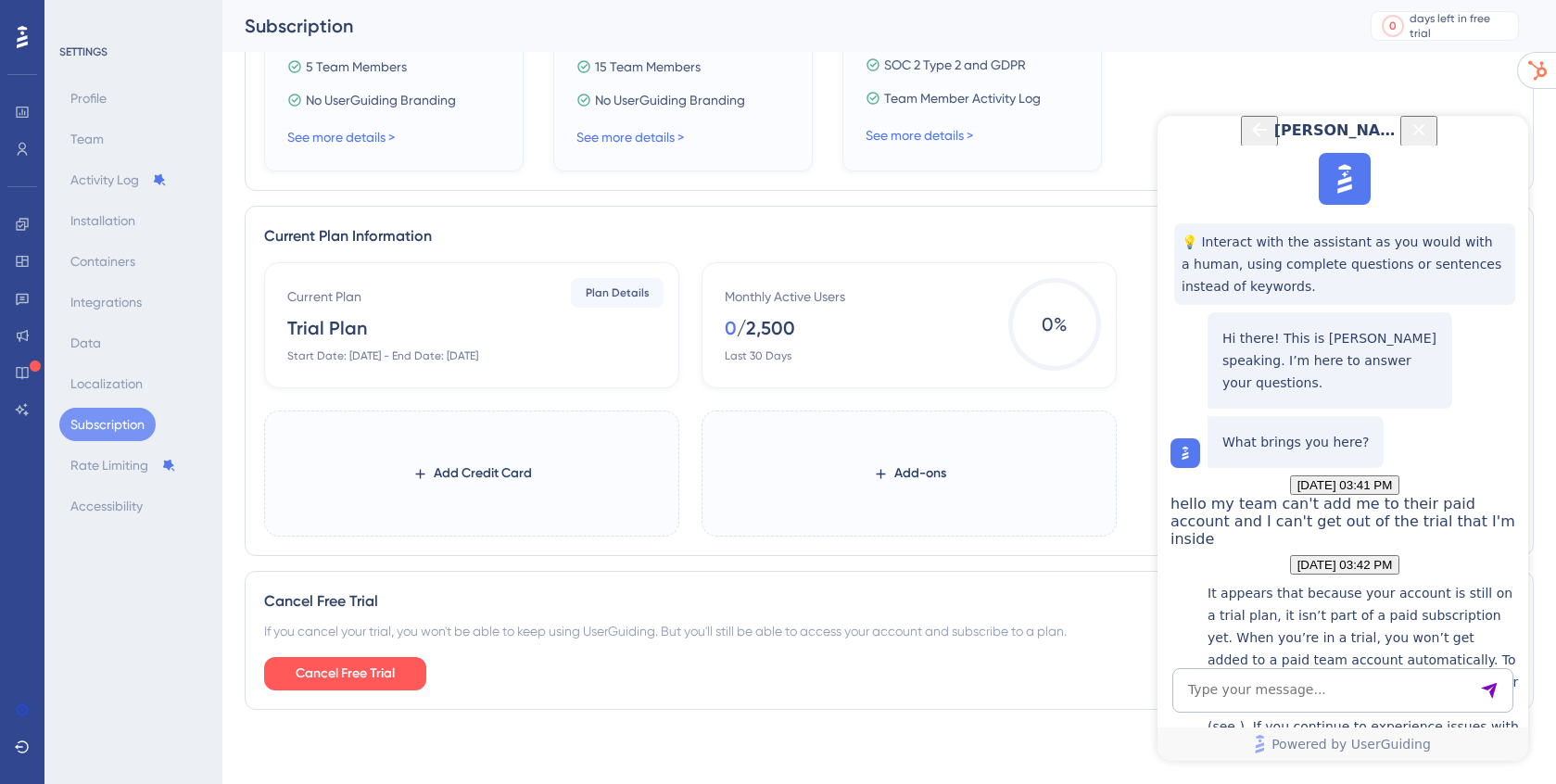
scroll to position [2973, 0]
click at [1218, 688] on textarea "AI Assistant Text Input" at bounding box center [1342, 690] width 341 height 44
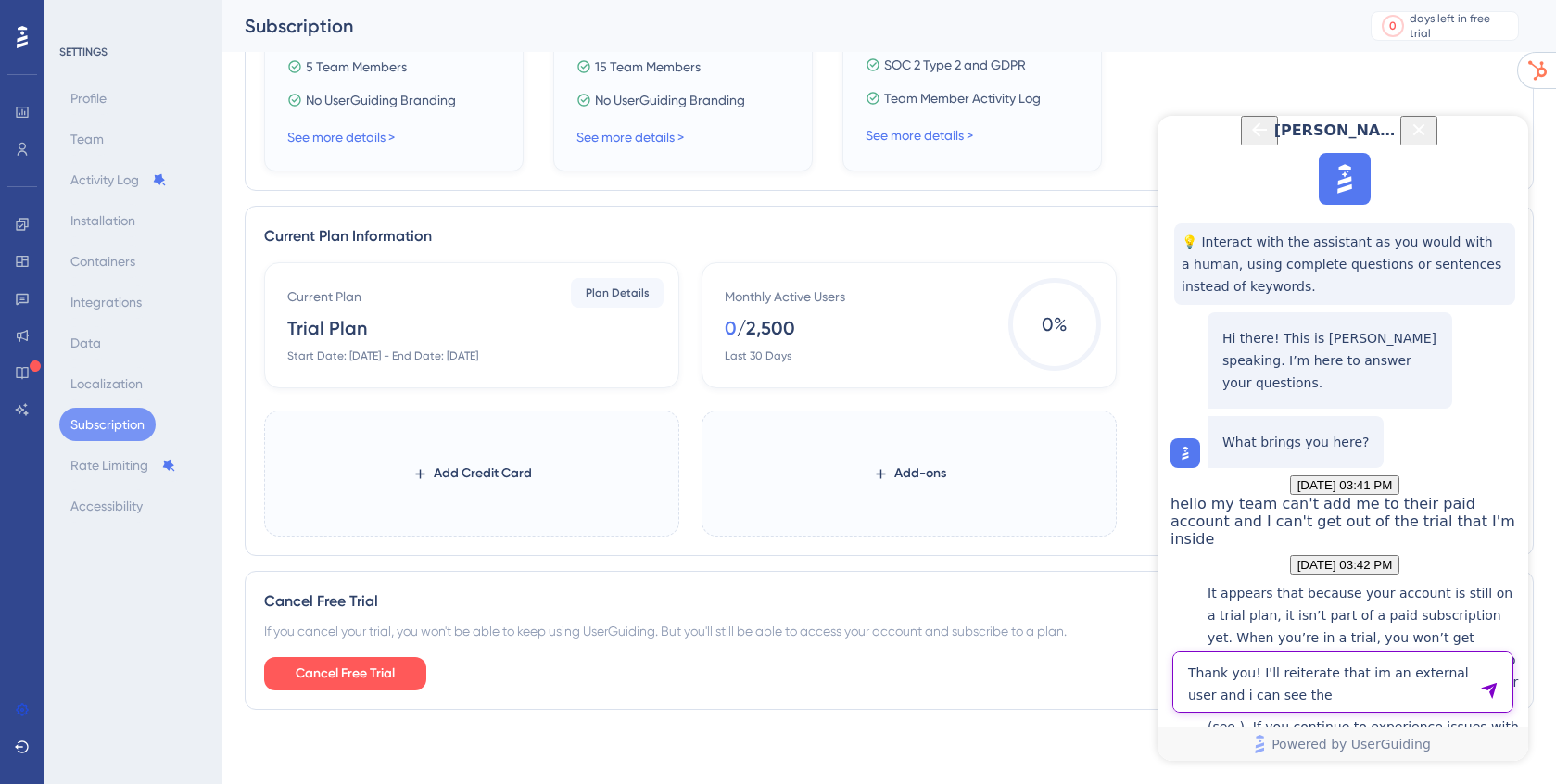
scroll to position [2991, 0]
drag, startPoint x: 1298, startPoint y: 697, endPoint x: 1157, endPoint y: 699, distance: 141.0
click at [1158, 699] on html "[PERSON_NAME] 💡 Interact with the assistant as you would with a human, using co…" at bounding box center [1342, 438] width 370 height 645
type textarea "Thank you! I'll reiterate that im an external user and i see your internal mark…"
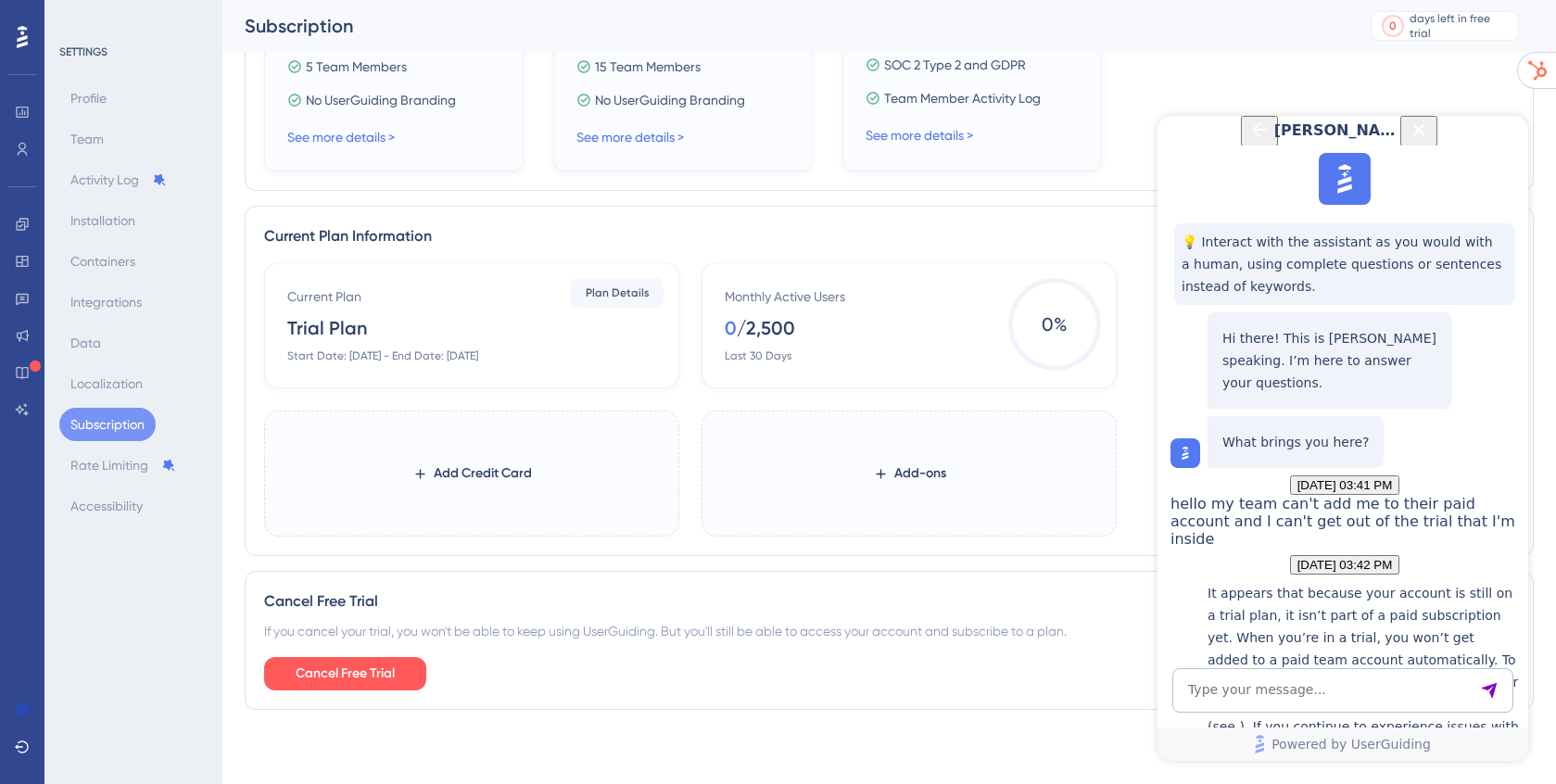
scroll to position [3337, 0]
click at [1248, 140] on icon "Back Button" at bounding box center [1259, 129] width 22 height 22
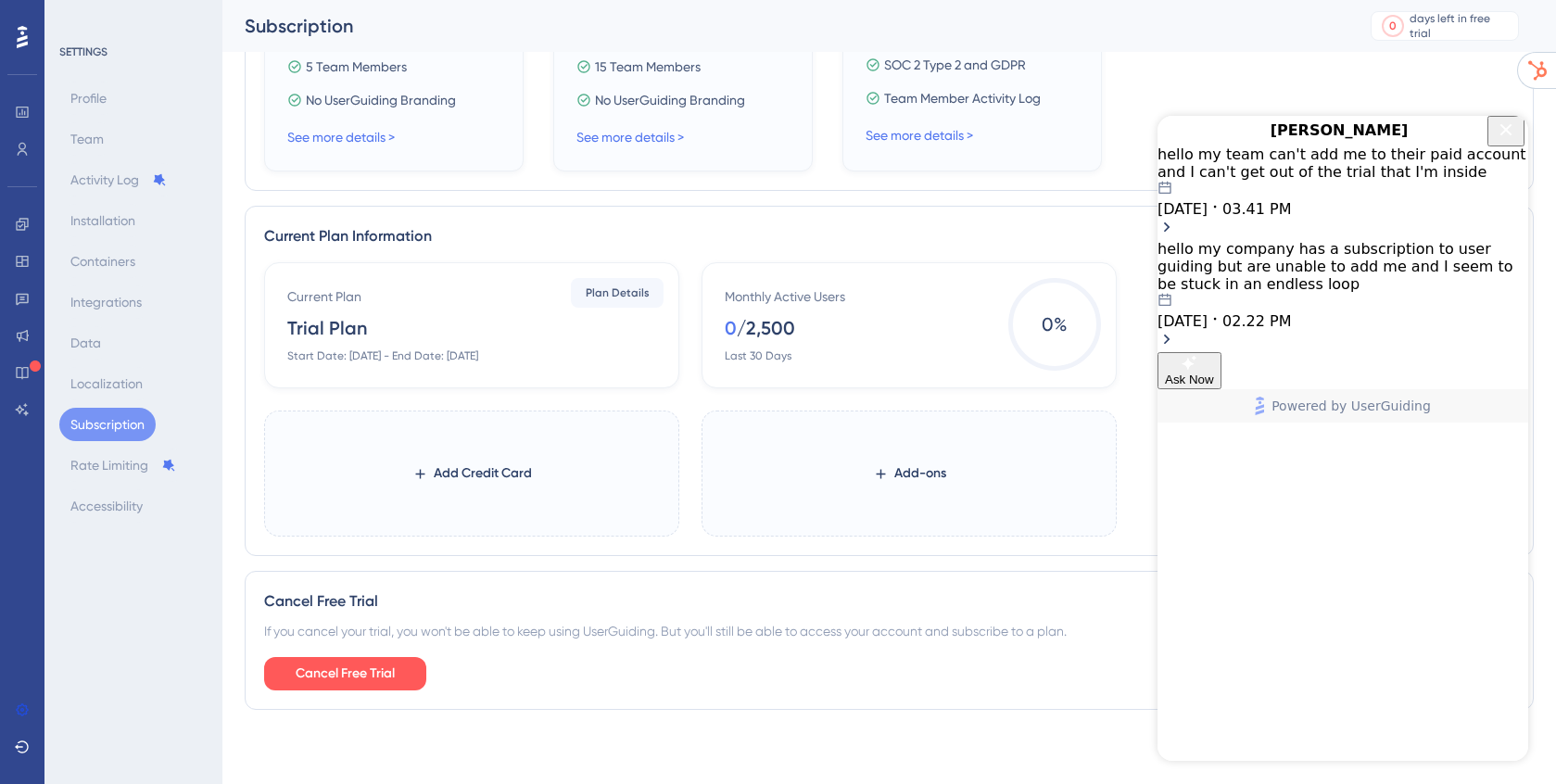
click at [1506, 140] on icon "Close Button" at bounding box center [1505, 129] width 22 height 22
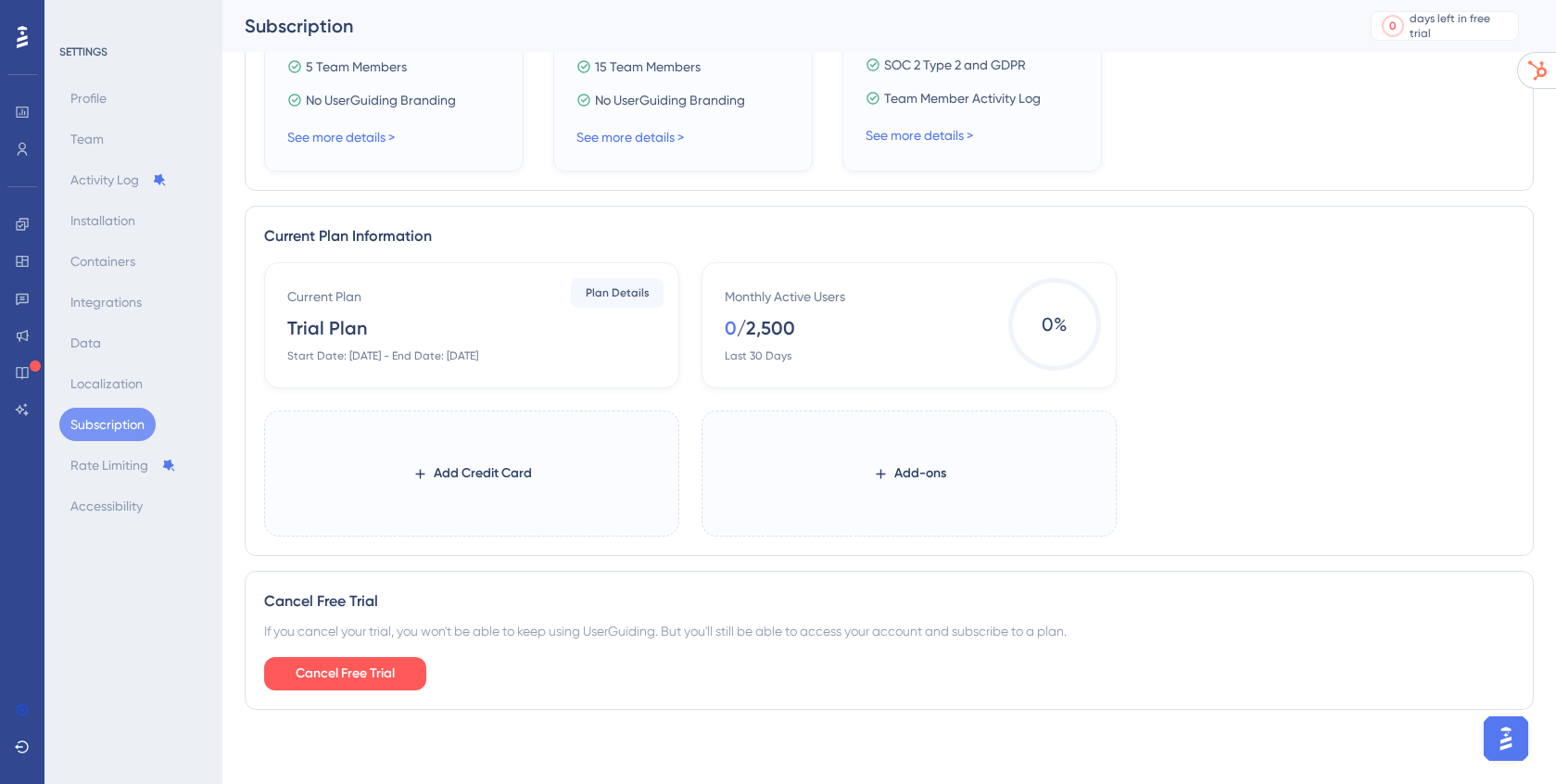
scroll to position [0, 0]
click at [1507, 745] on img "Open AI Assistant Launcher" at bounding box center [1506, 738] width 34 height 34
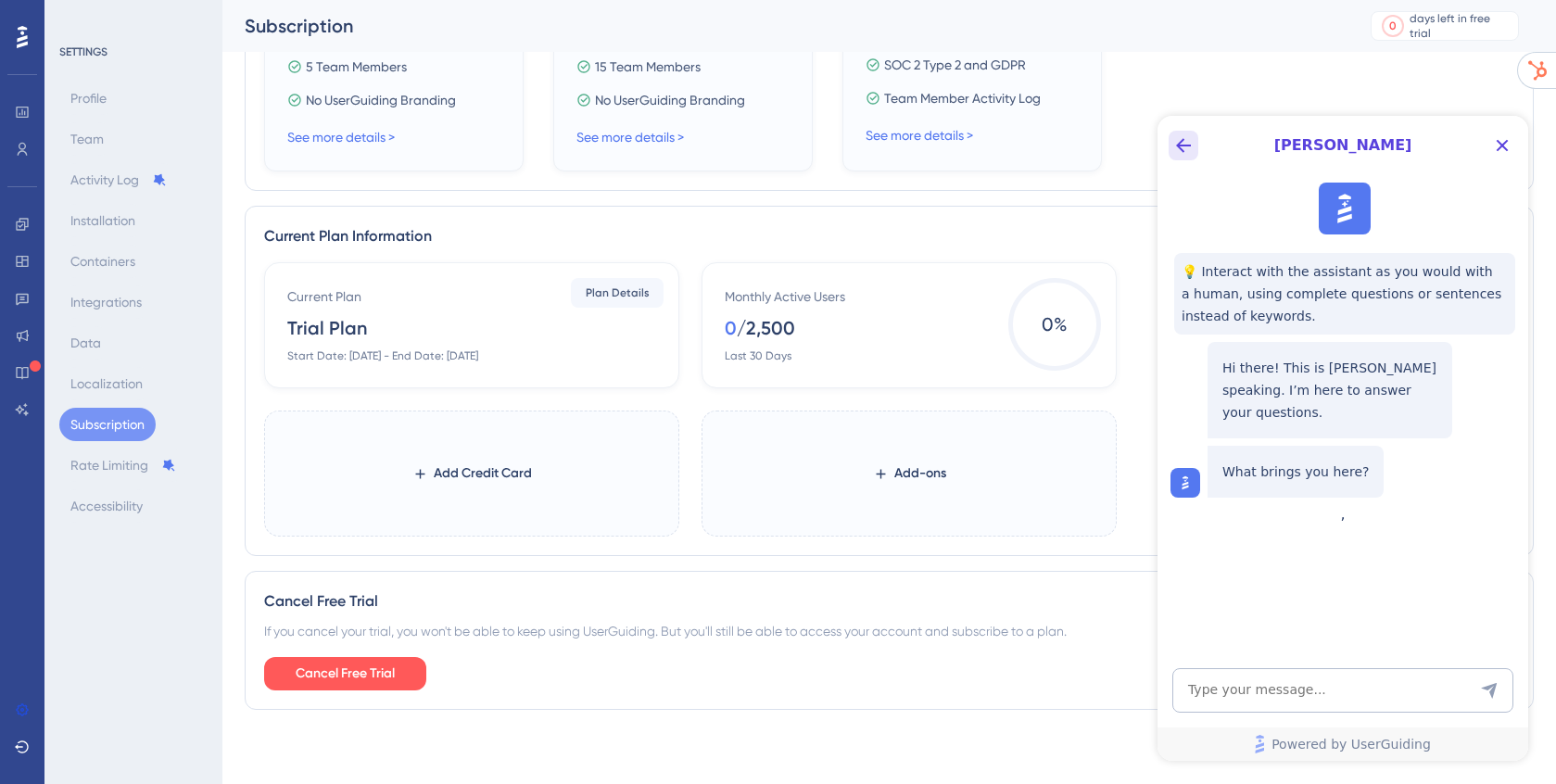
click at [1178, 139] on icon "Back Button" at bounding box center [1183, 145] width 22 height 22
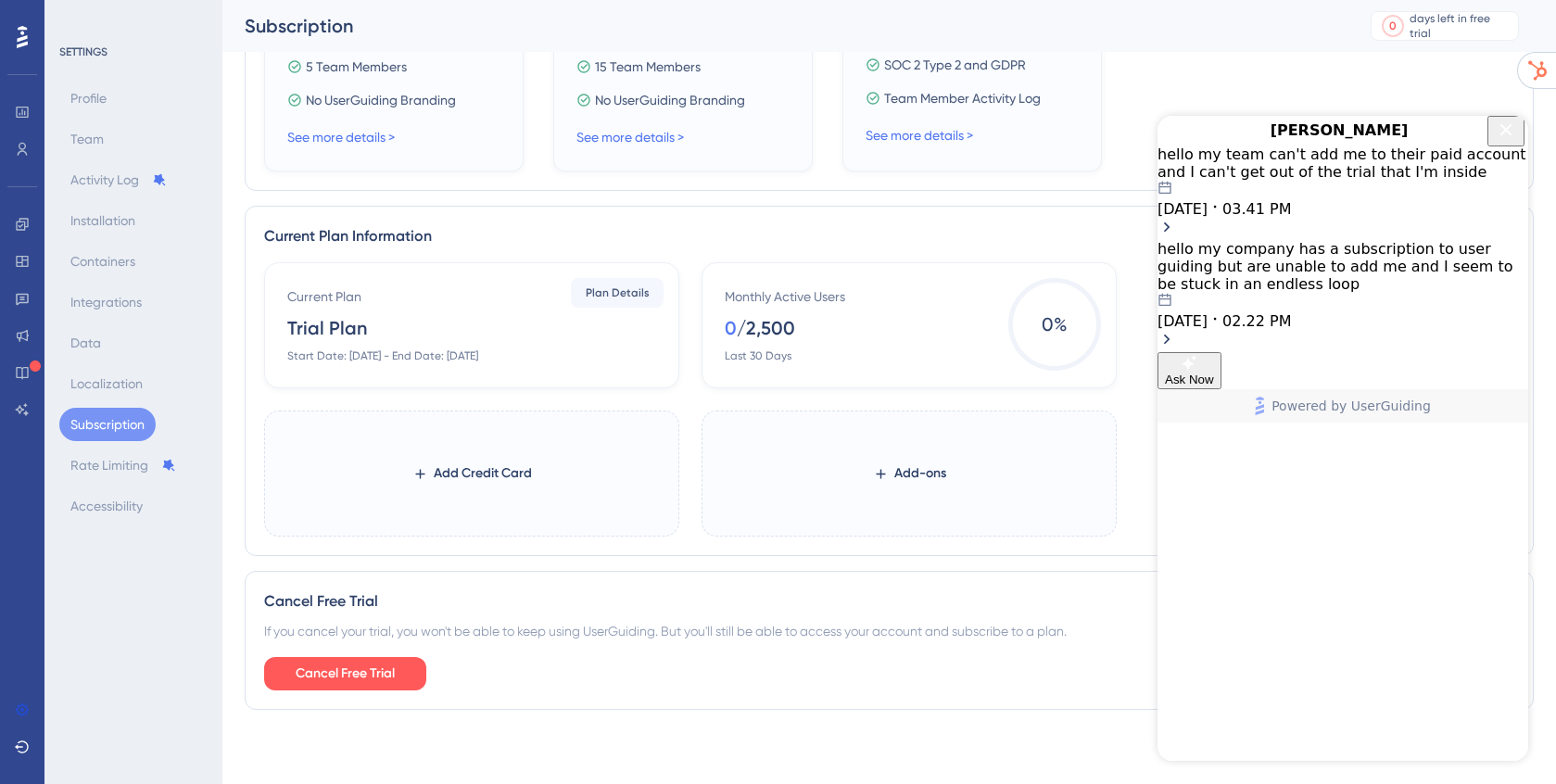
click at [1291, 216] on span "03.41 PM" at bounding box center [1256, 209] width 68 height 17
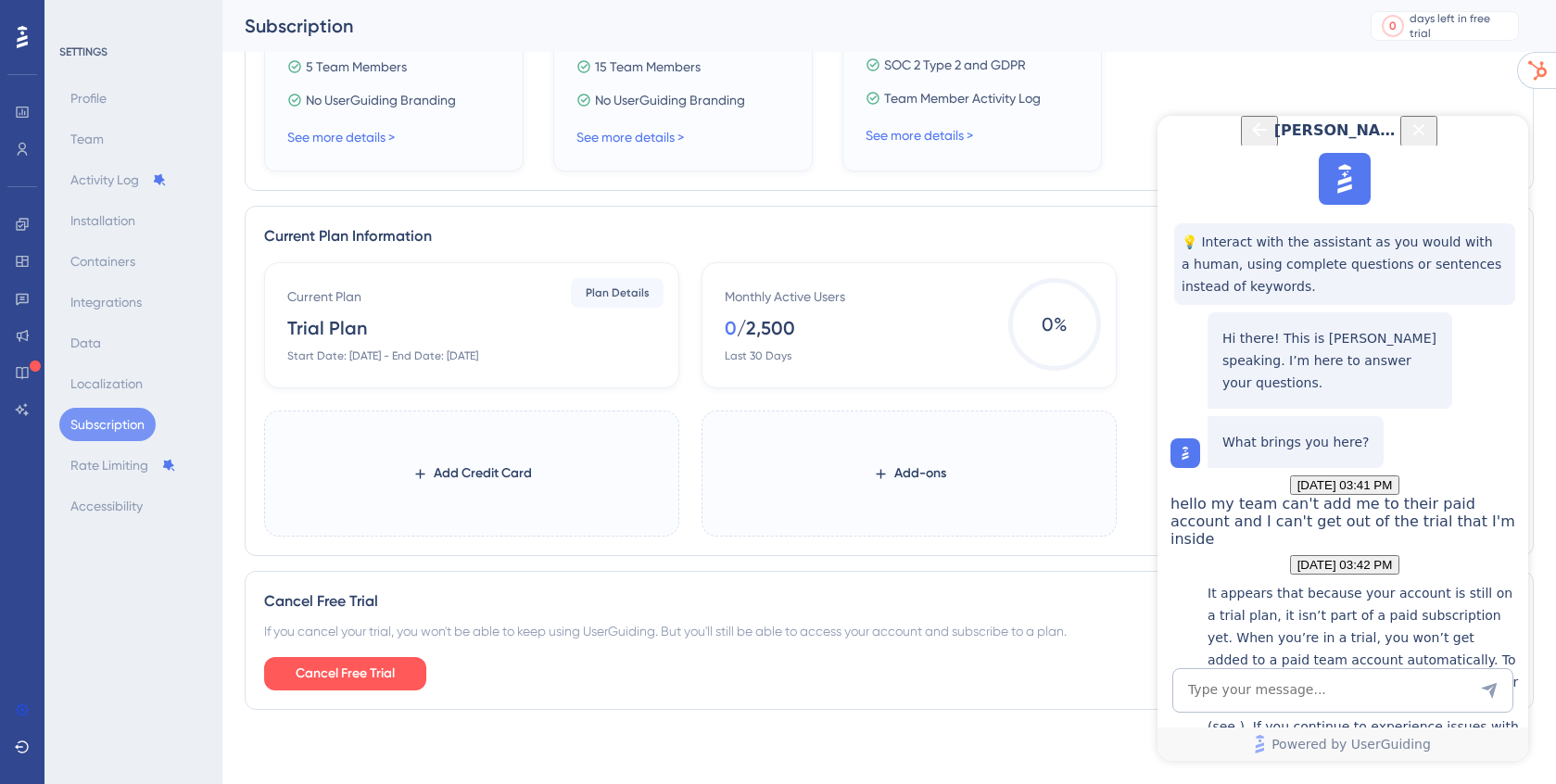
scroll to position [3204, 0]
click at [1231, 689] on textarea "AI Assistant Text Input" at bounding box center [1342, 690] width 341 height 44
type textarea "How long will the deletion process take?"
click at [1430, 140] on icon "Close Button" at bounding box center [1418, 129] width 22 height 22
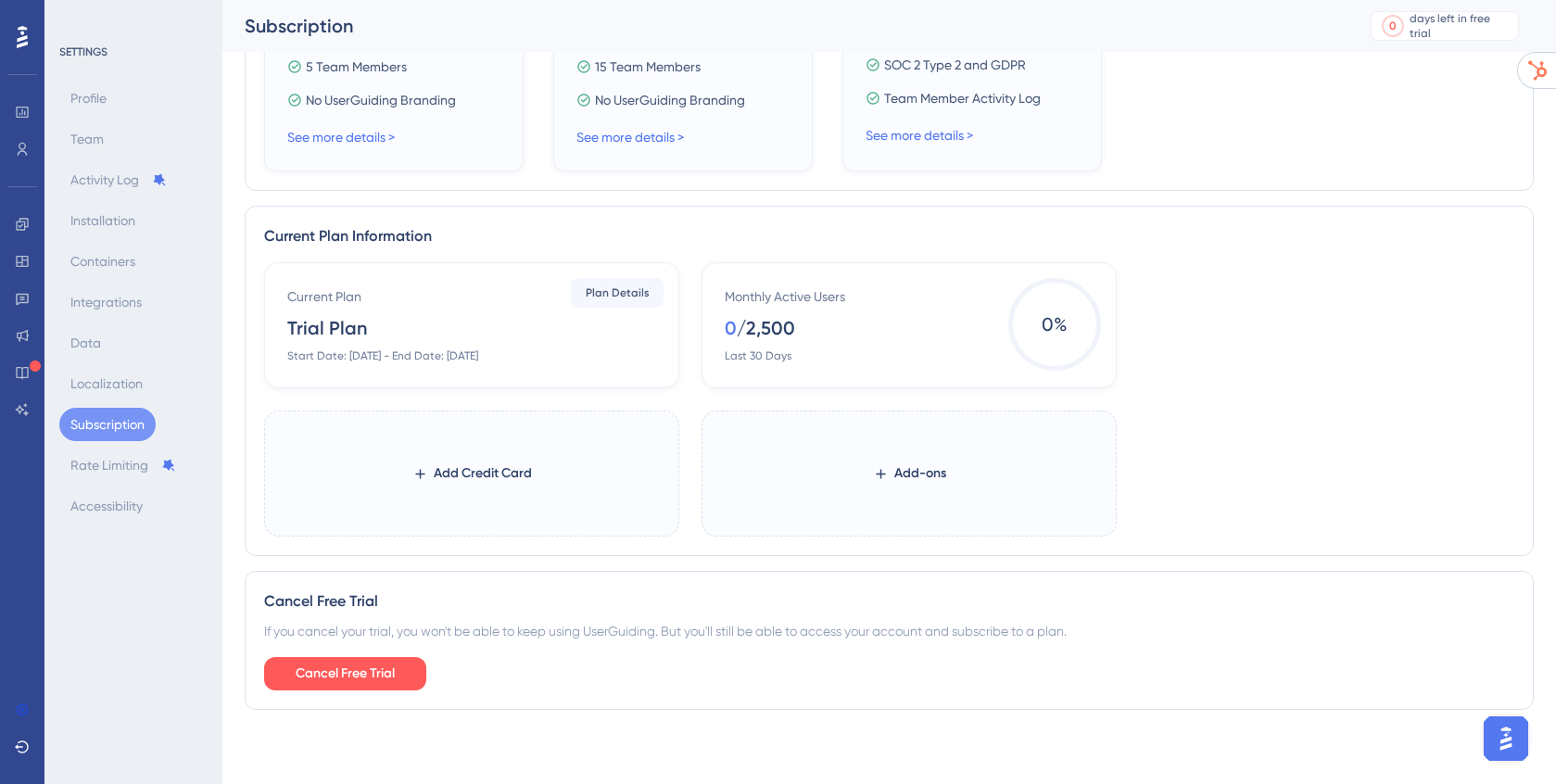
scroll to position [0, 0]
